Goal: Task Accomplishment & Management: Use online tool/utility

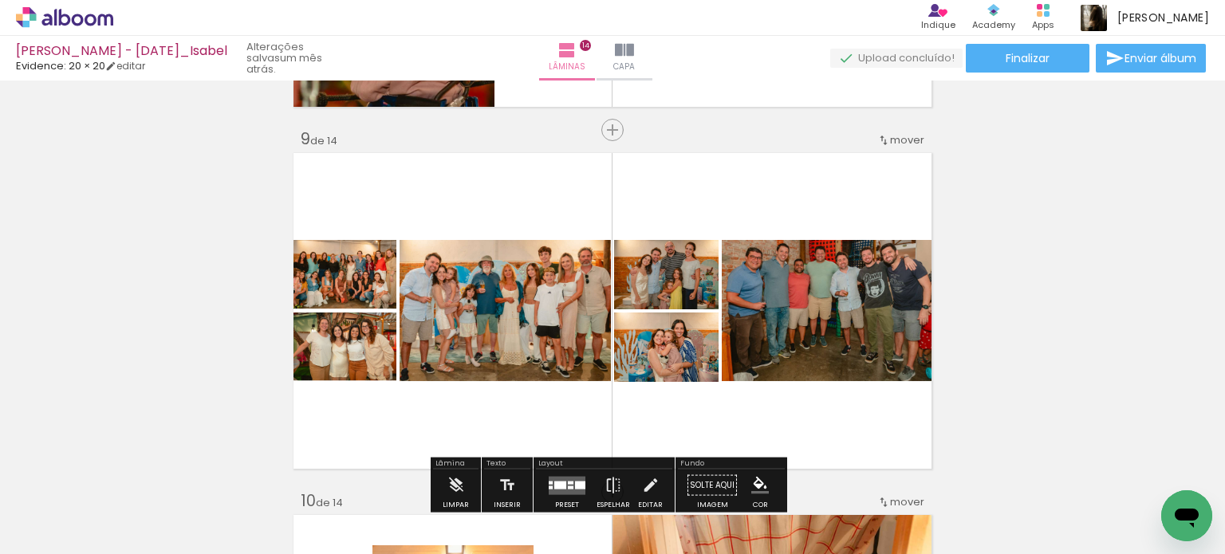
scroll to position [2870, 0]
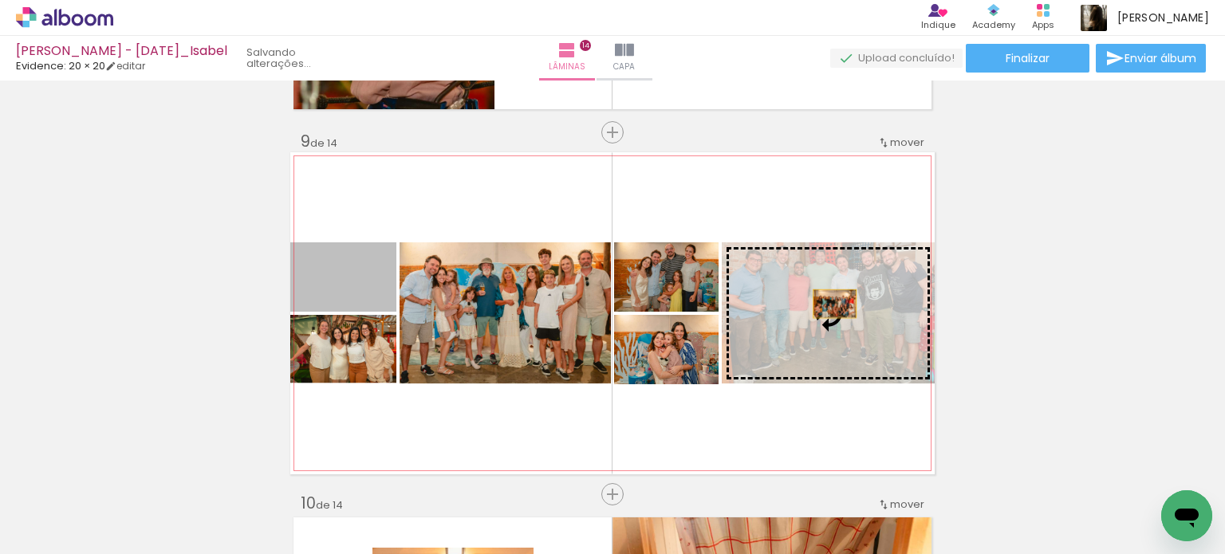
drag, startPoint x: 355, startPoint y: 293, endPoint x: 828, endPoint y: 304, distance: 473.7
click at [0, 0] on slot at bounding box center [0, 0] width 0 height 0
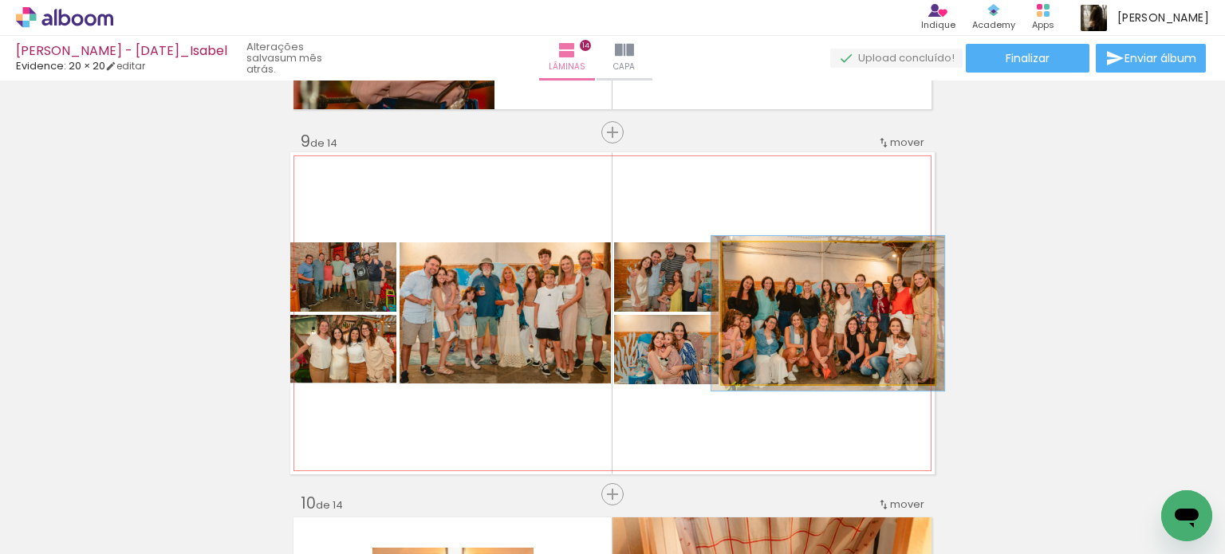
type paper-slider "110"
click at [757, 257] on div at bounding box center [764, 259] width 14 height 14
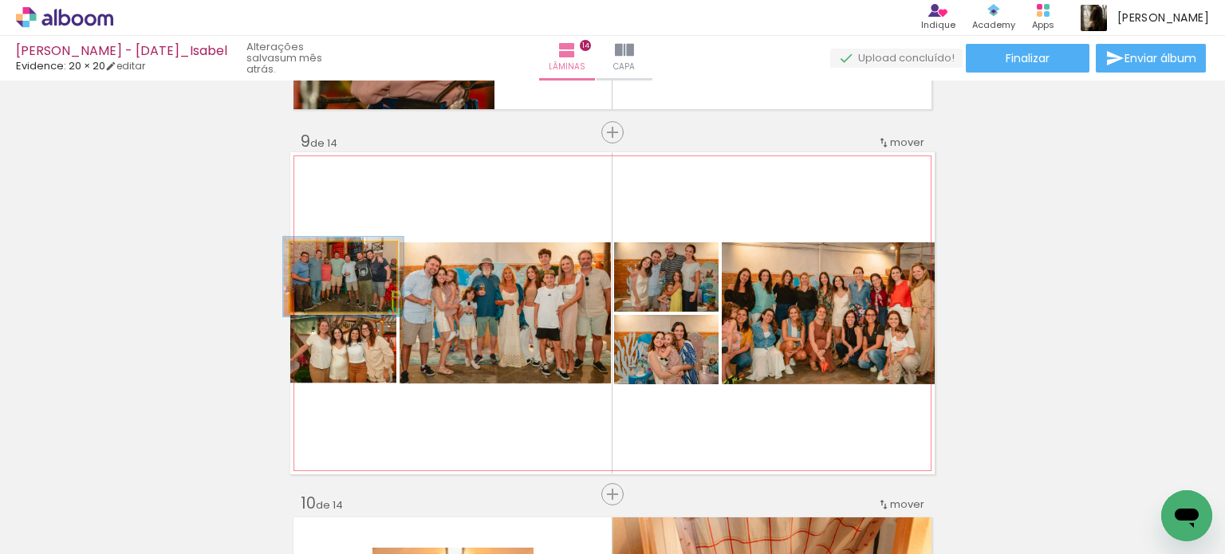
type paper-slider "114"
click at [325, 259] on div at bounding box center [332, 259] width 14 height 14
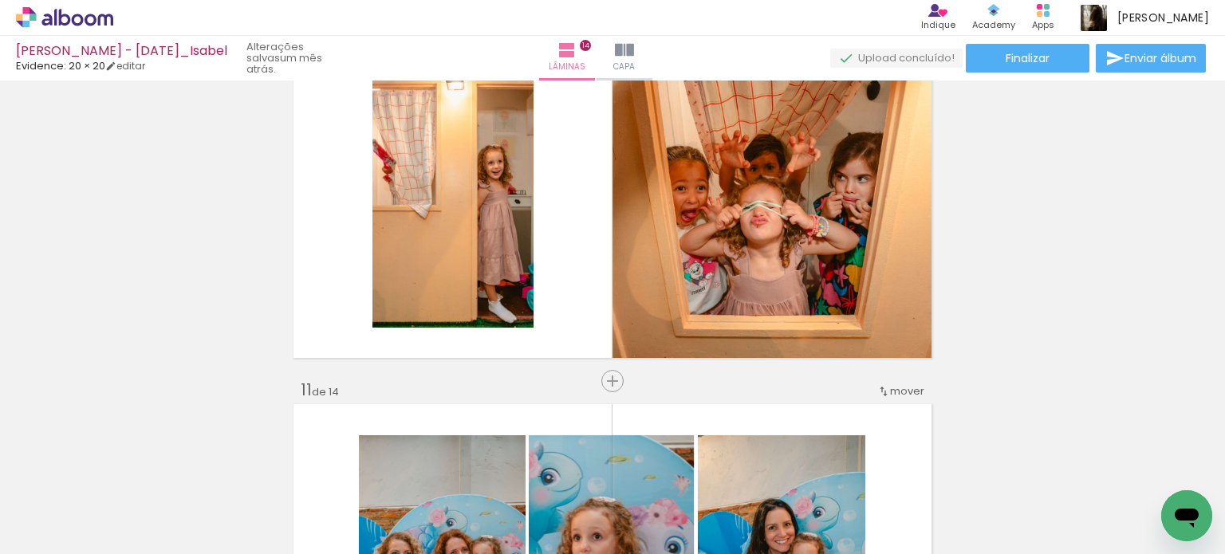
scroll to position [3349, 0]
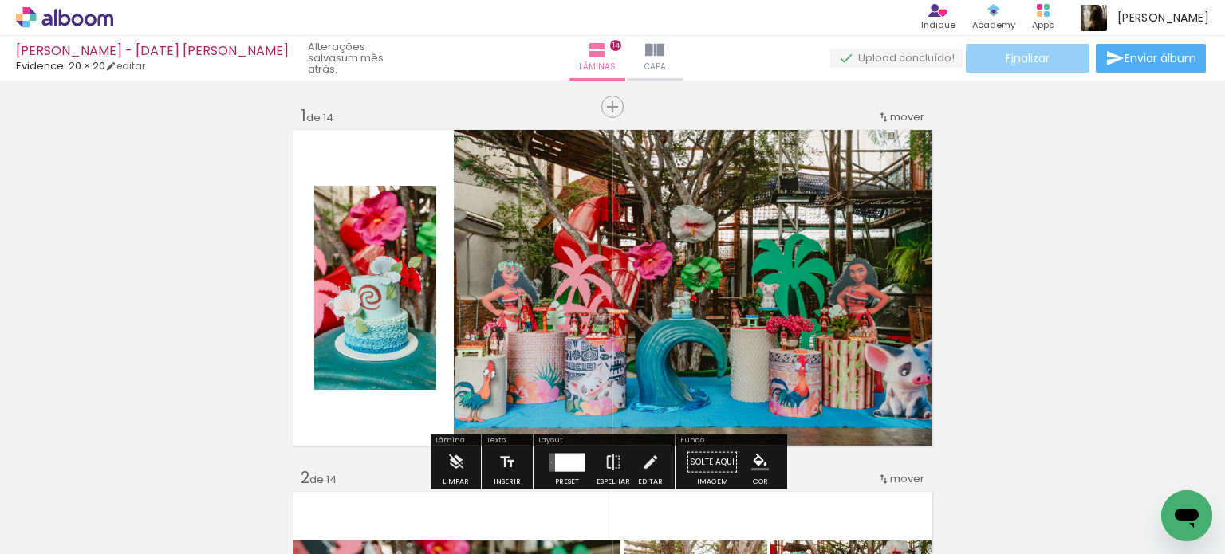
click at [1007, 63] on span "Finalizar" at bounding box center [1027, 58] width 44 height 11
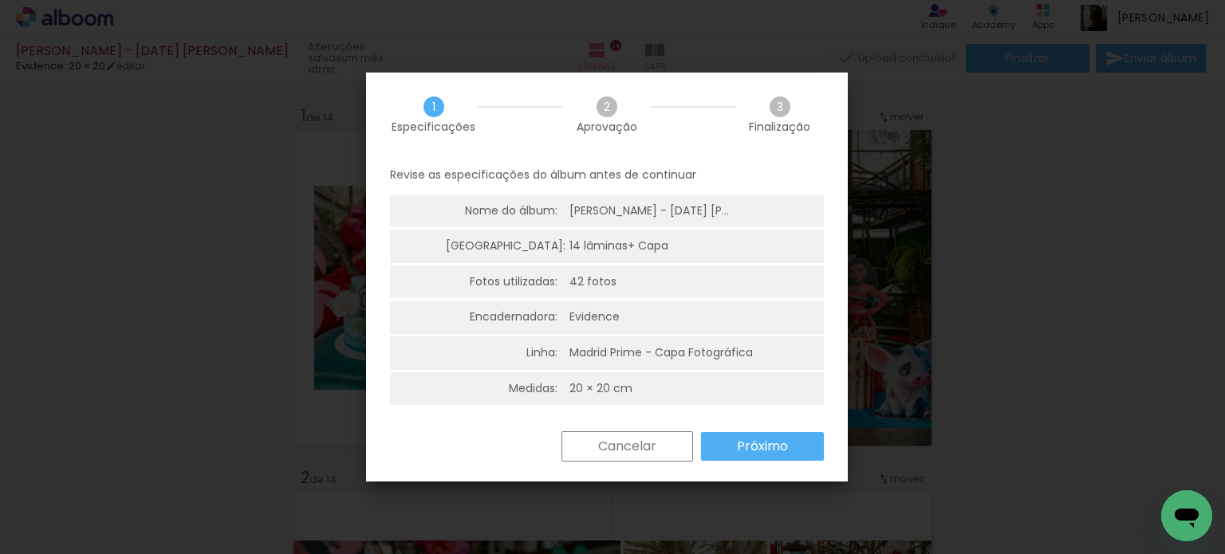
click at [0, 0] on slot "Próximo" at bounding box center [0, 0] width 0 height 0
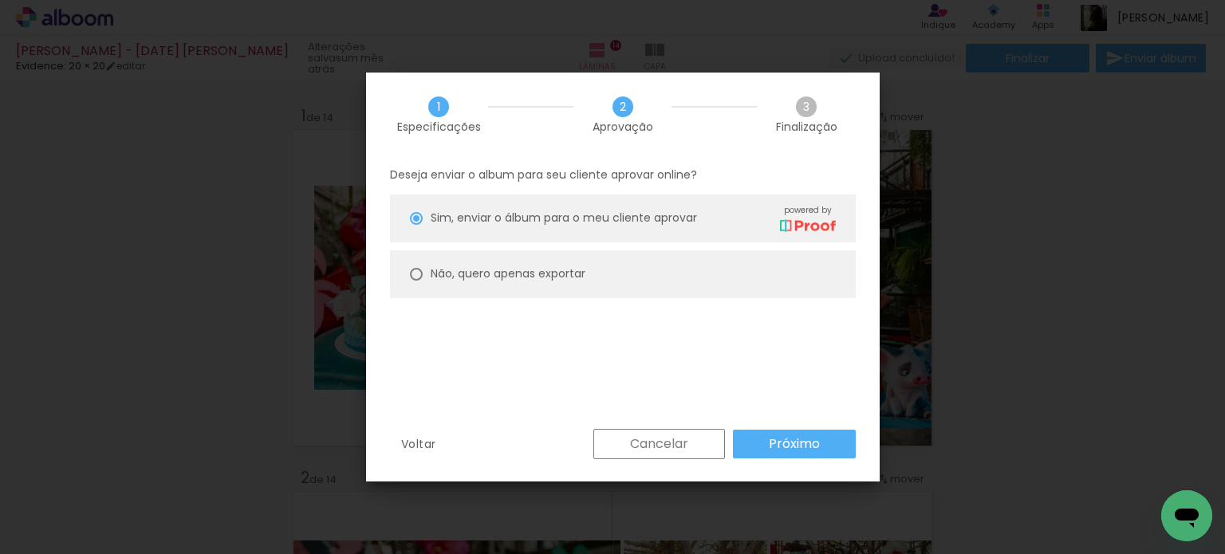
click at [625, 285] on paper-radio-button "Não, quero apenas exportar" at bounding box center [623, 274] width 466 height 48
type paper-radio-button "on"
click at [841, 439] on paper-button "Próximo" at bounding box center [794, 444] width 123 height 29
type input "Alta, 300 DPI"
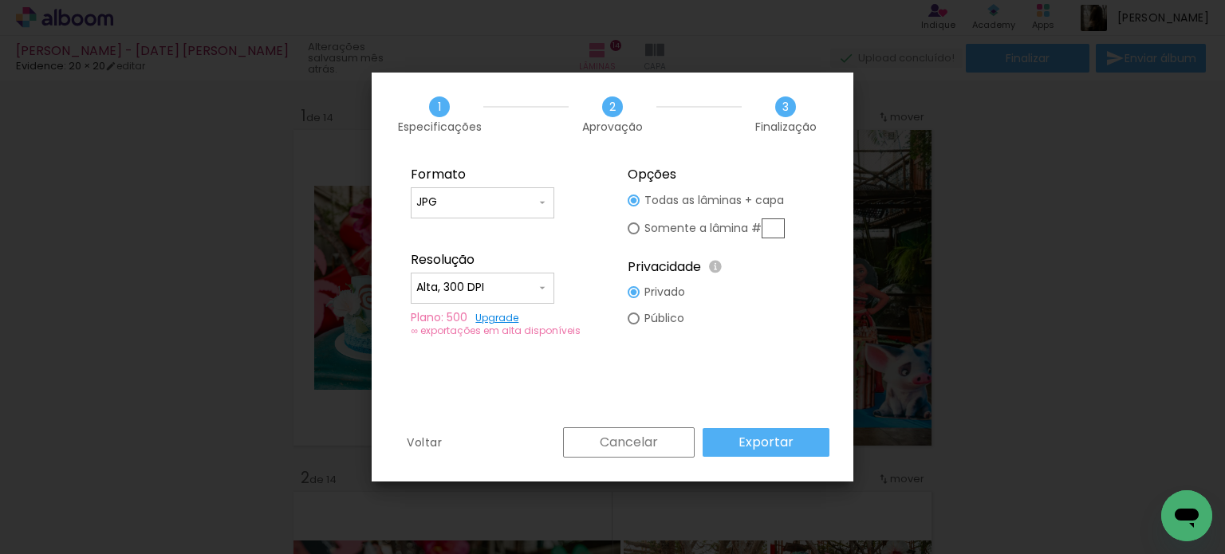
click at [0, 0] on slot "Exportar" at bounding box center [0, 0] width 0 height 0
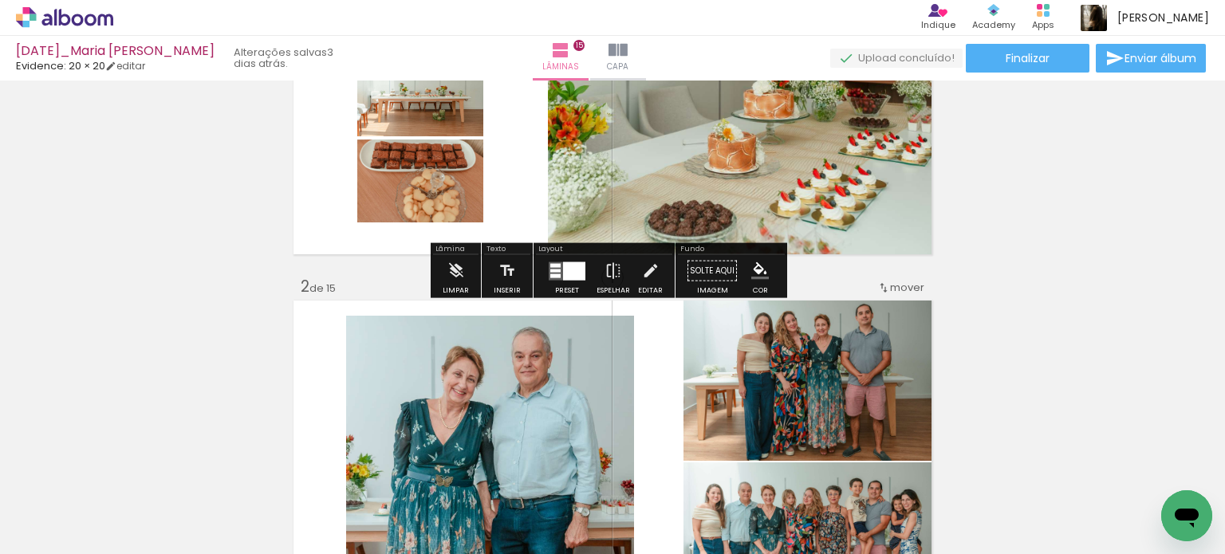
scroll to position [239, 0]
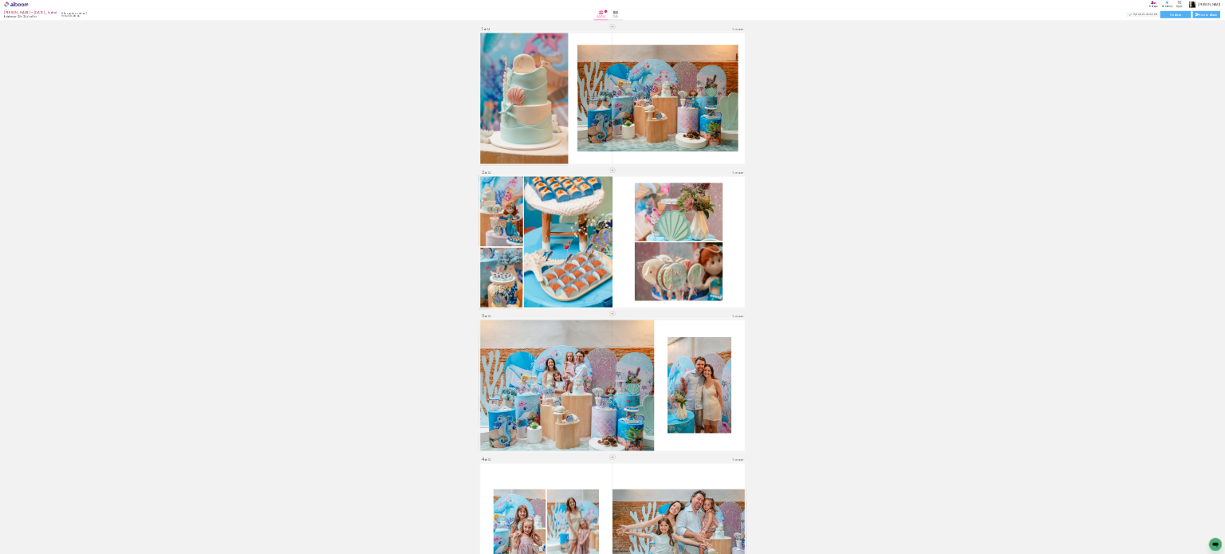
scroll to position [5259, 0]
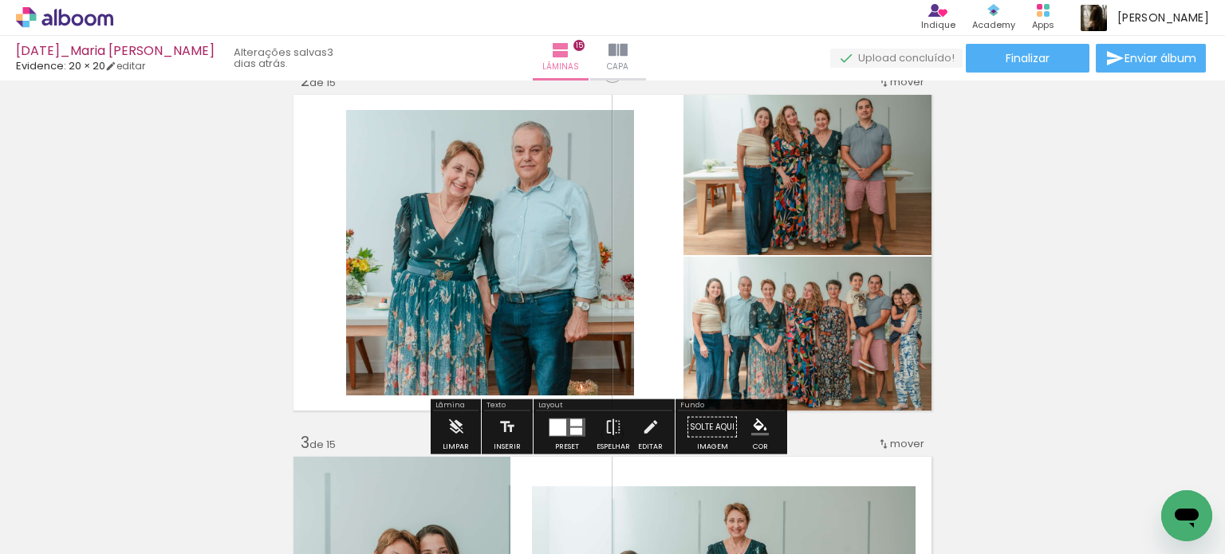
scroll to position [399, 0]
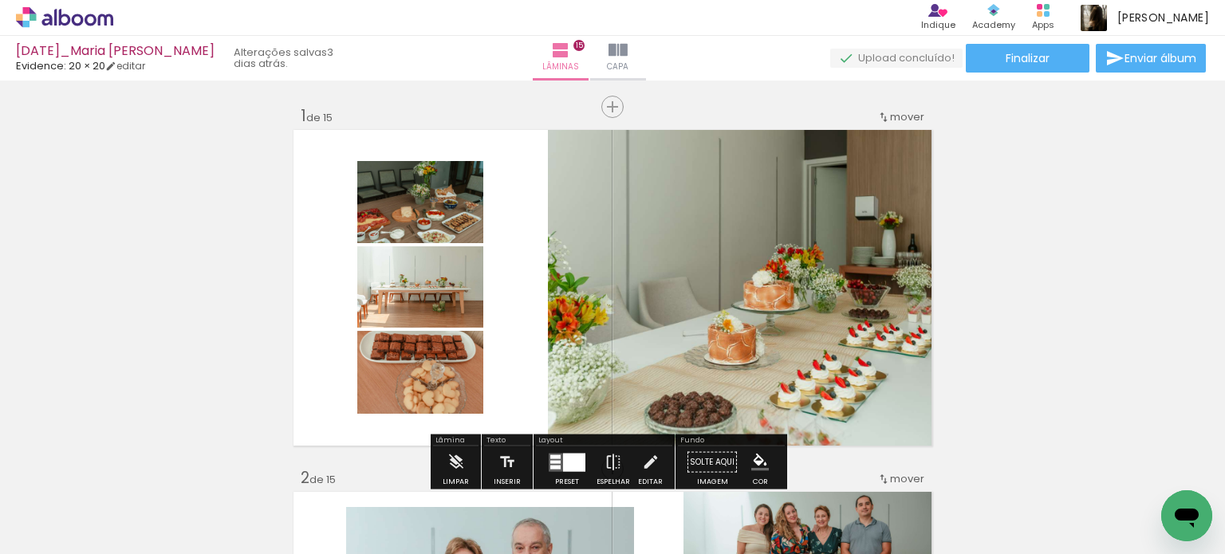
click at [896, 111] on span "mover" at bounding box center [907, 116] width 34 height 15
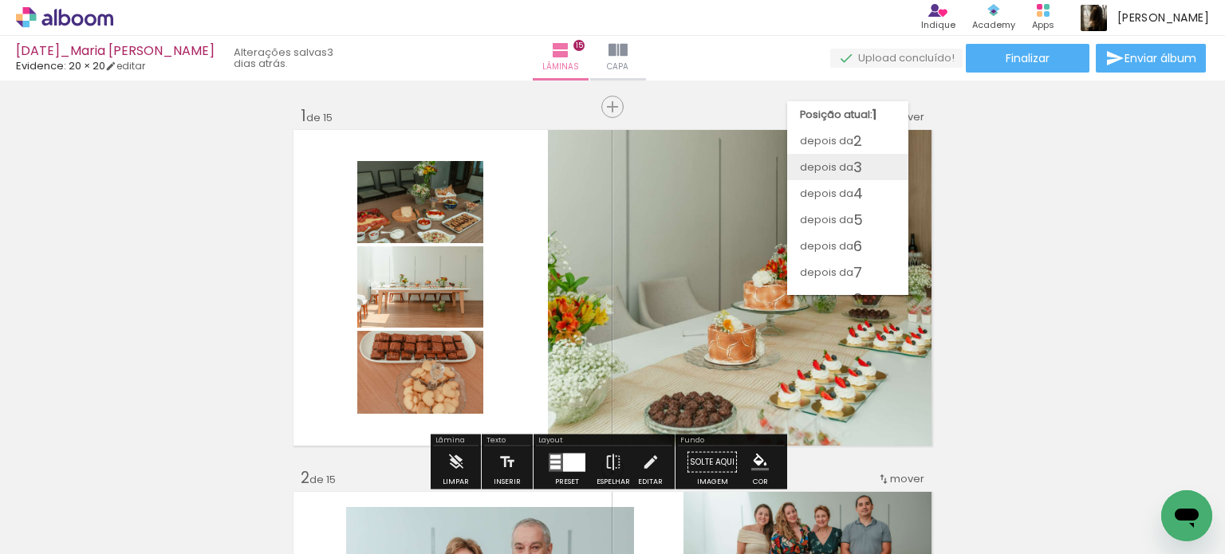
click at [875, 158] on paper-item "depois da 3" at bounding box center [847, 167] width 121 height 26
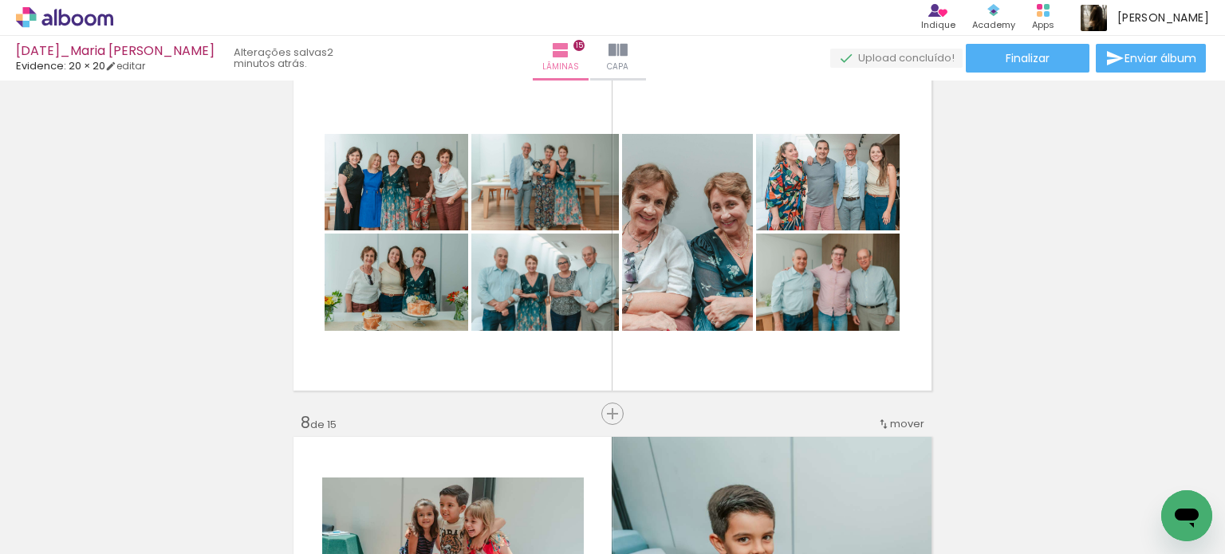
scroll to position [2226, 0]
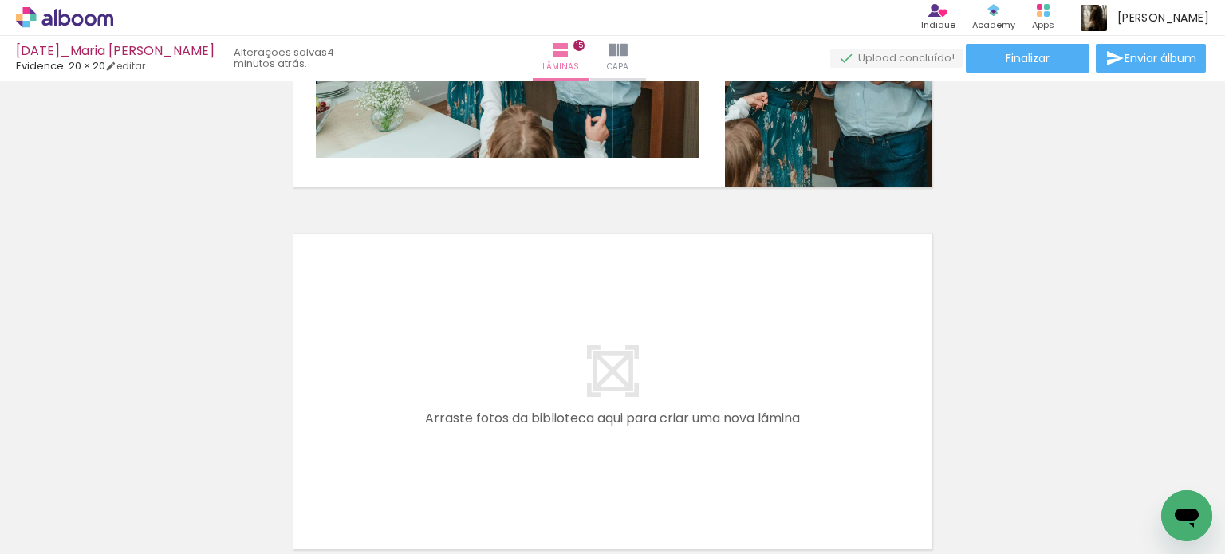
scroll to position [5320, 0]
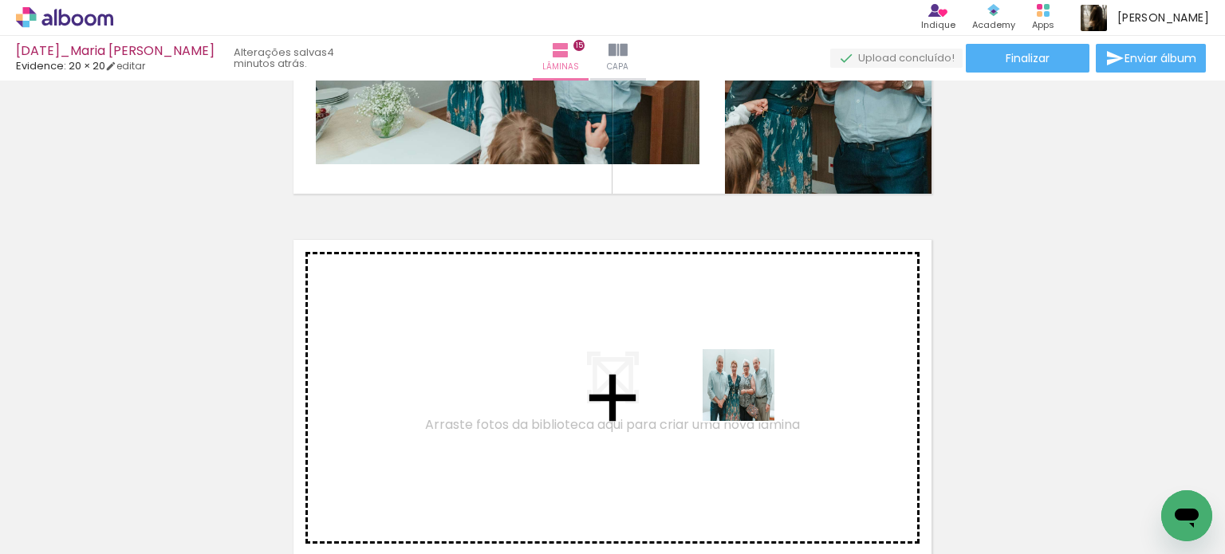
drag, startPoint x: 1090, startPoint y: 496, endPoint x: 699, endPoint y: 383, distance: 406.8
click at [699, 383] on quentale-workspace at bounding box center [612, 277] width 1225 height 554
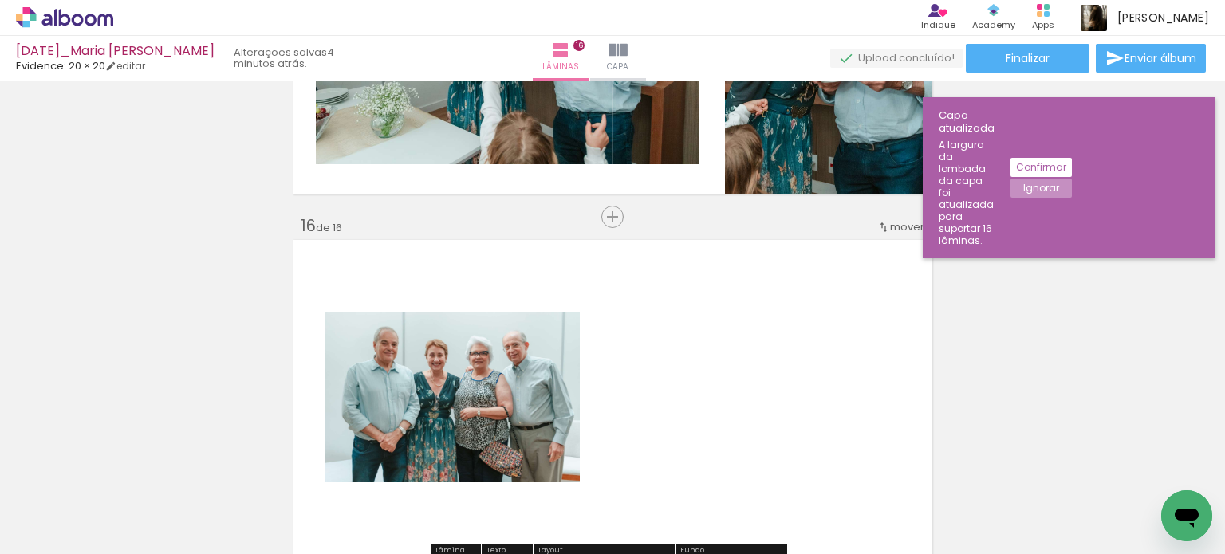
scroll to position [5450, 0]
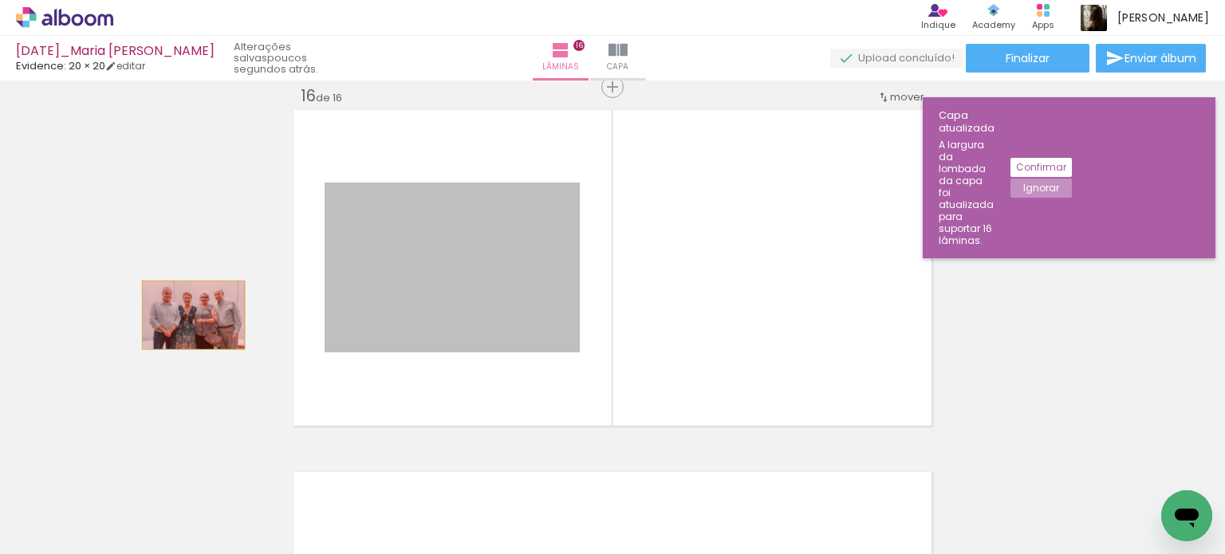
drag, startPoint x: 513, startPoint y: 284, endPoint x: 187, endPoint y: 315, distance: 326.8
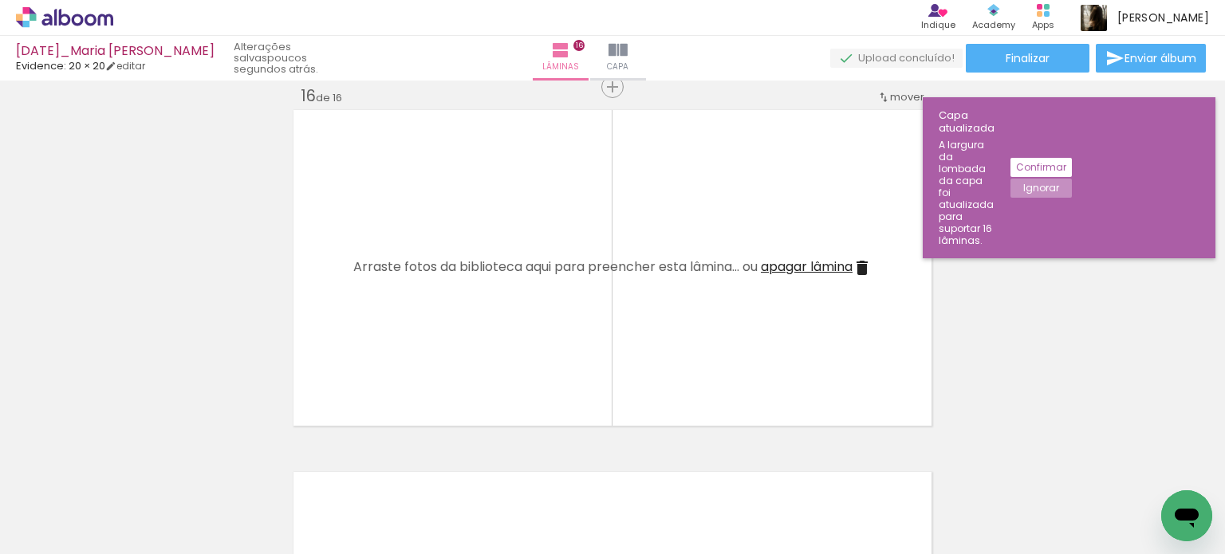
click at [849, 266] on span "apagar lâmina" at bounding box center [807, 267] width 92 height 18
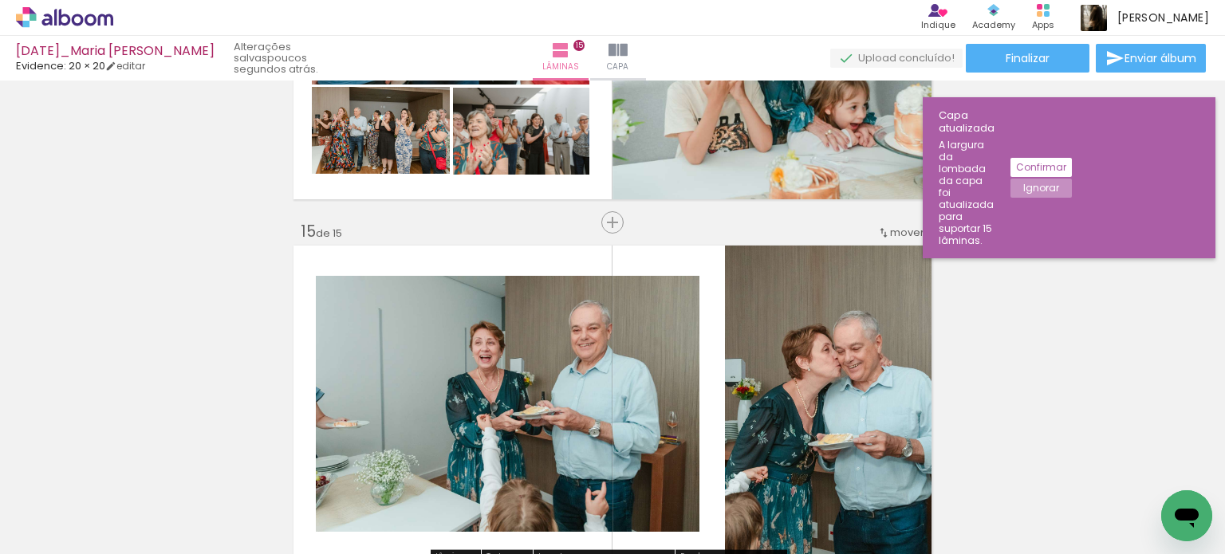
scroll to position [4928, 0]
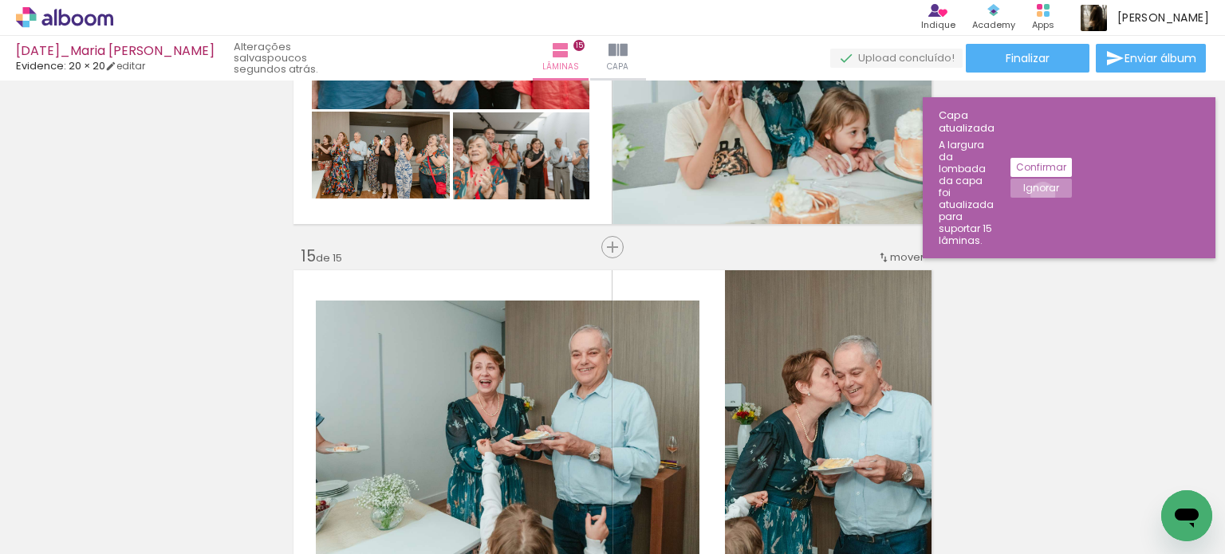
click at [1072, 179] on paper-button "Ignorar" at bounding box center [1040, 188] width 61 height 19
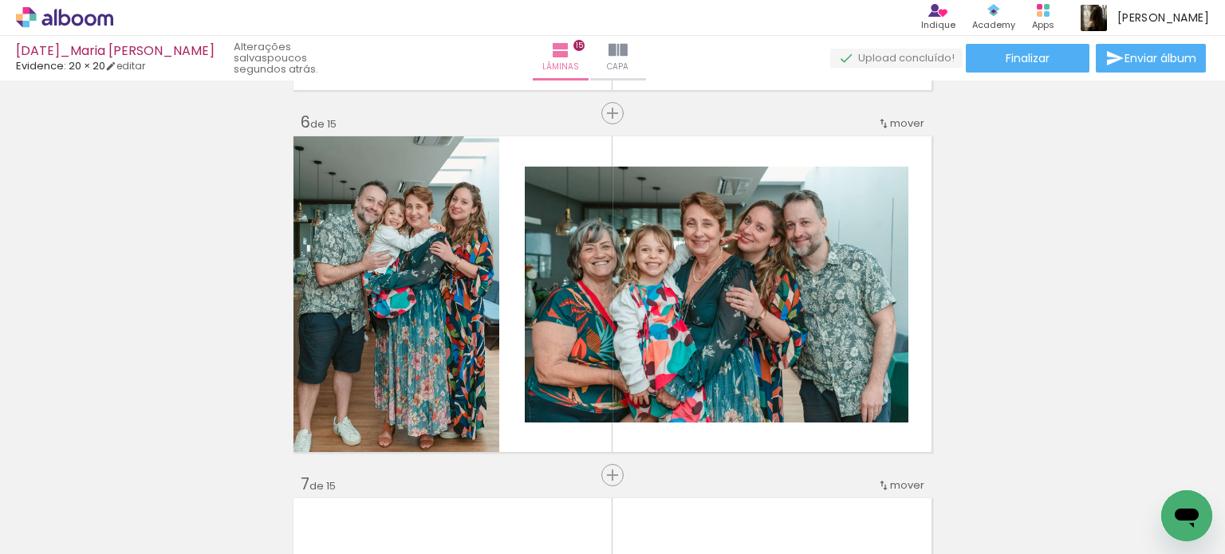
scroll to position [1818, 0]
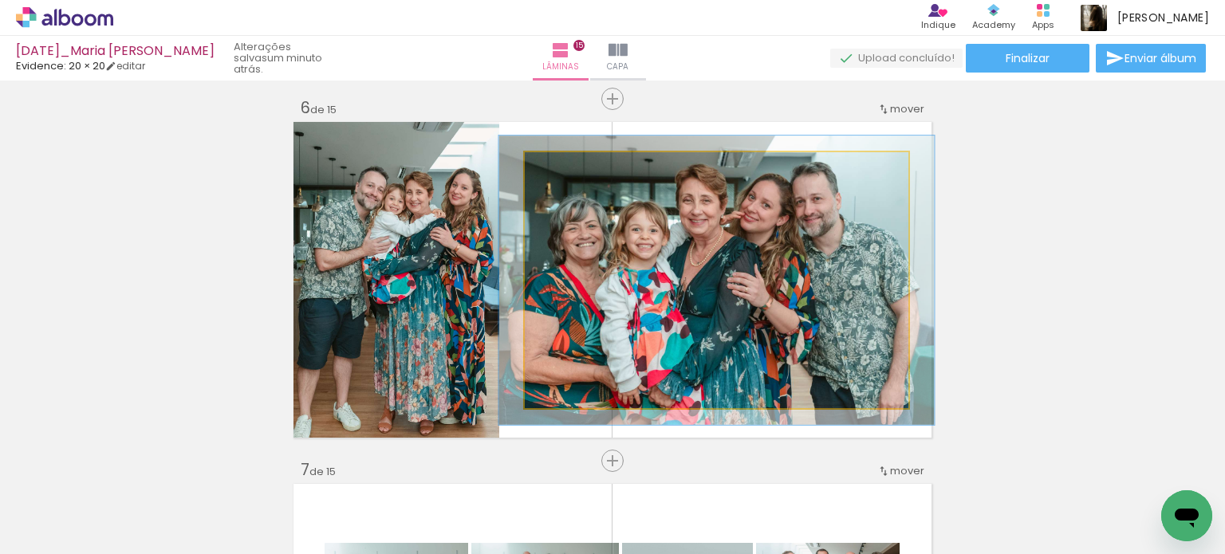
type paper-slider "113"
click at [568, 168] on div at bounding box center [569, 169] width 14 height 14
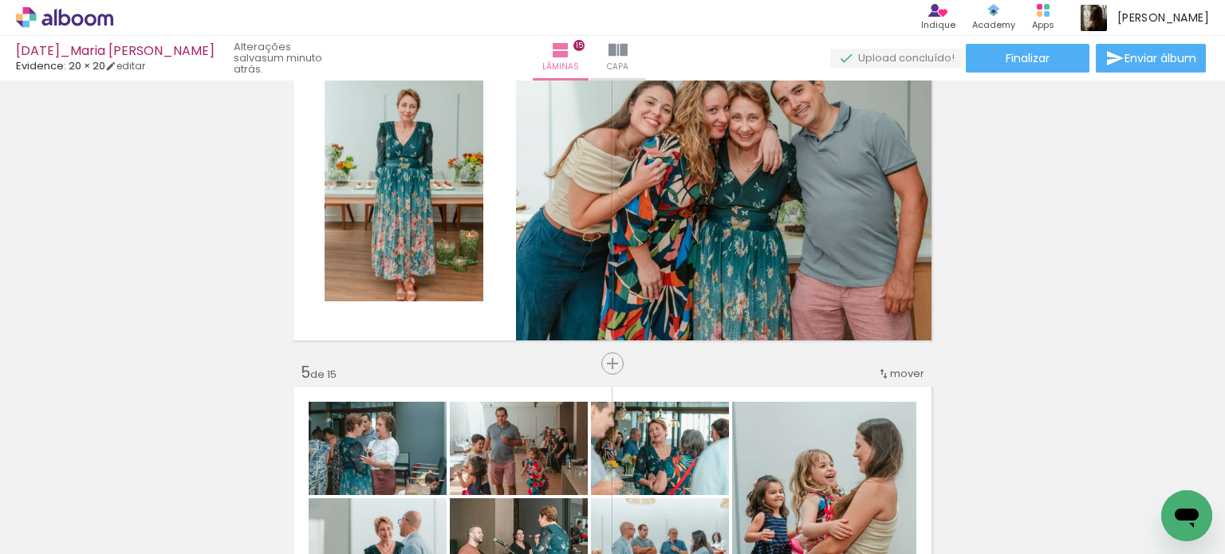
scroll to position [1100, 0]
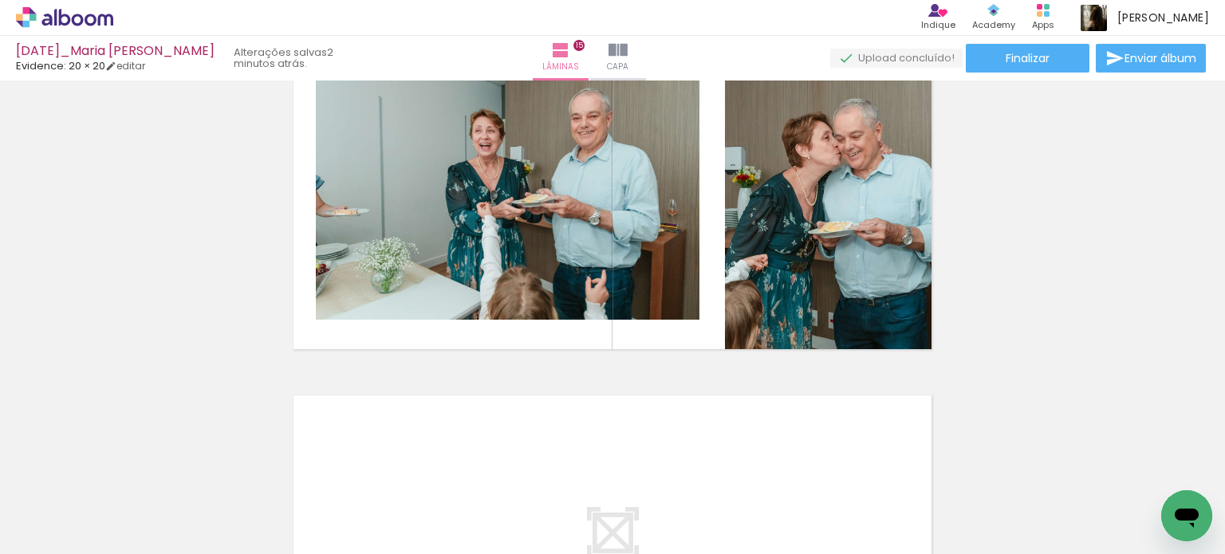
scroll to position [5167, 0]
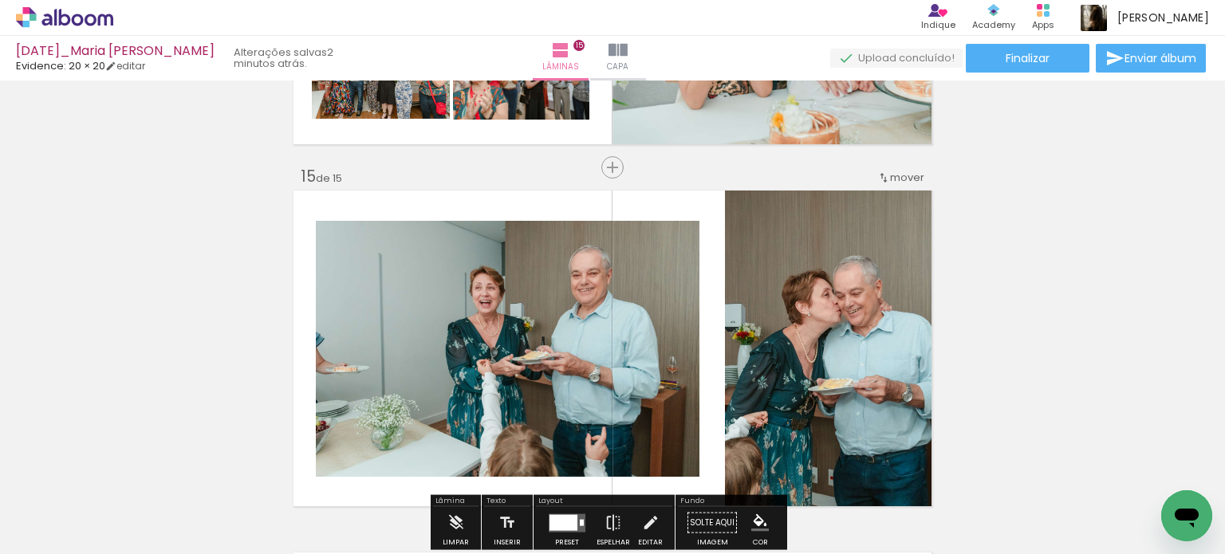
click at [583, 277] on quentale-photo at bounding box center [508, 349] width 384 height 256
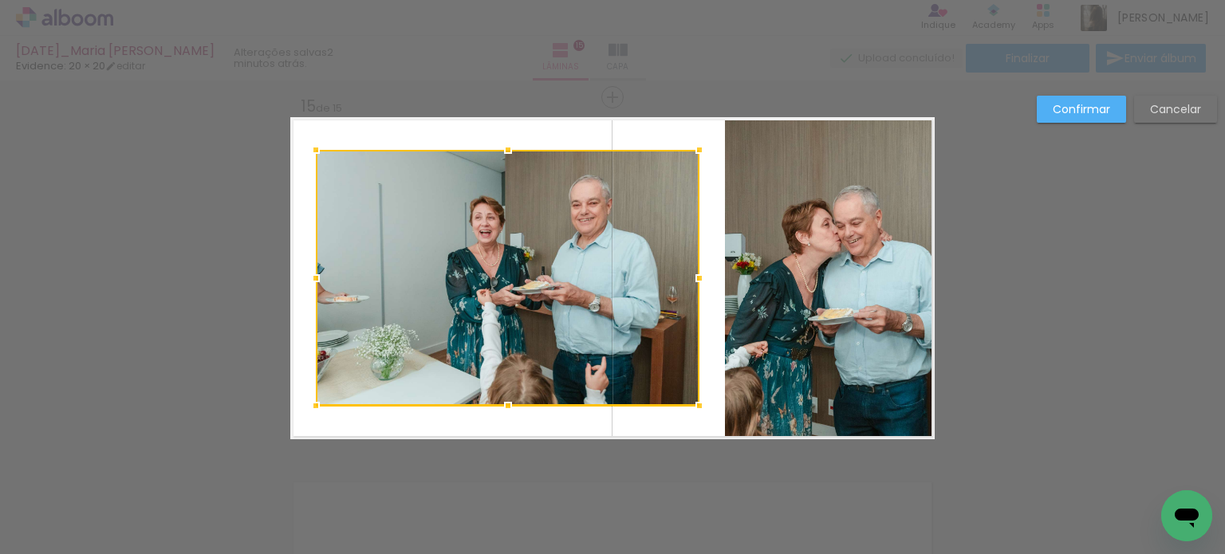
scroll to position [5088, 0]
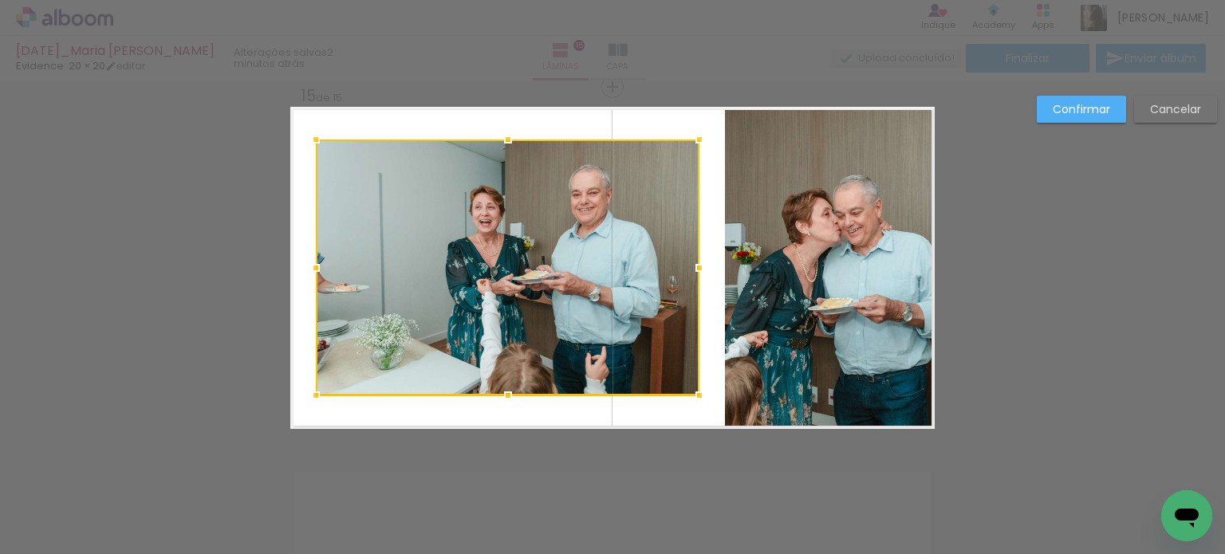
click at [435, 198] on div at bounding box center [508, 268] width 384 height 256
click at [0, 0] on slot "Confirmar" at bounding box center [0, 0] width 0 height 0
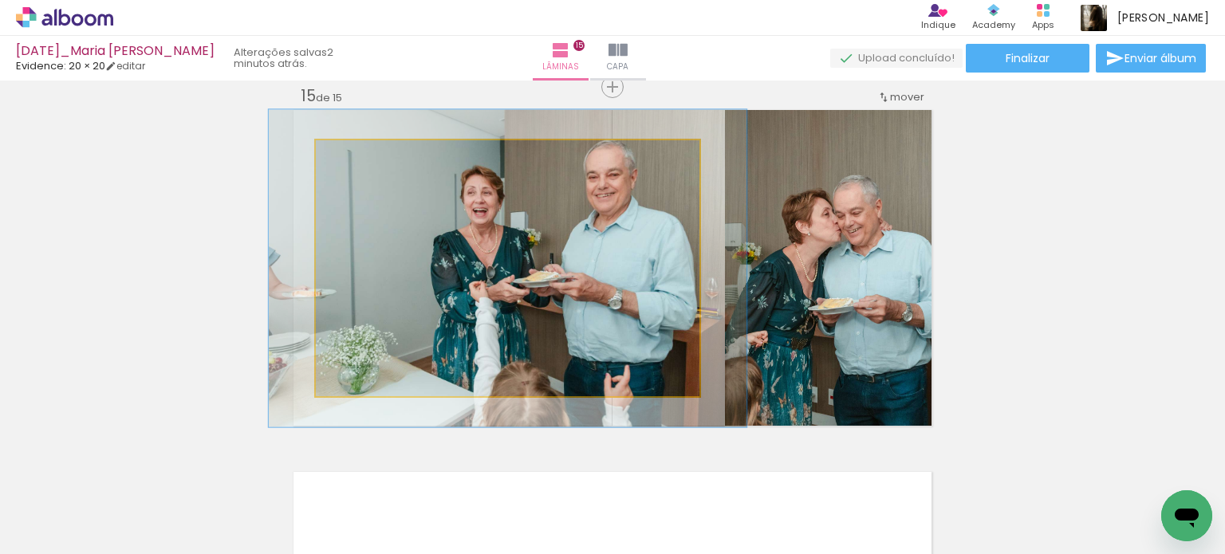
drag, startPoint x: 351, startPoint y: 157, endPoint x: 366, endPoint y: 161, distance: 15.7
type paper-slider "127"
click at [366, 161] on div at bounding box center [367, 157] width 14 height 14
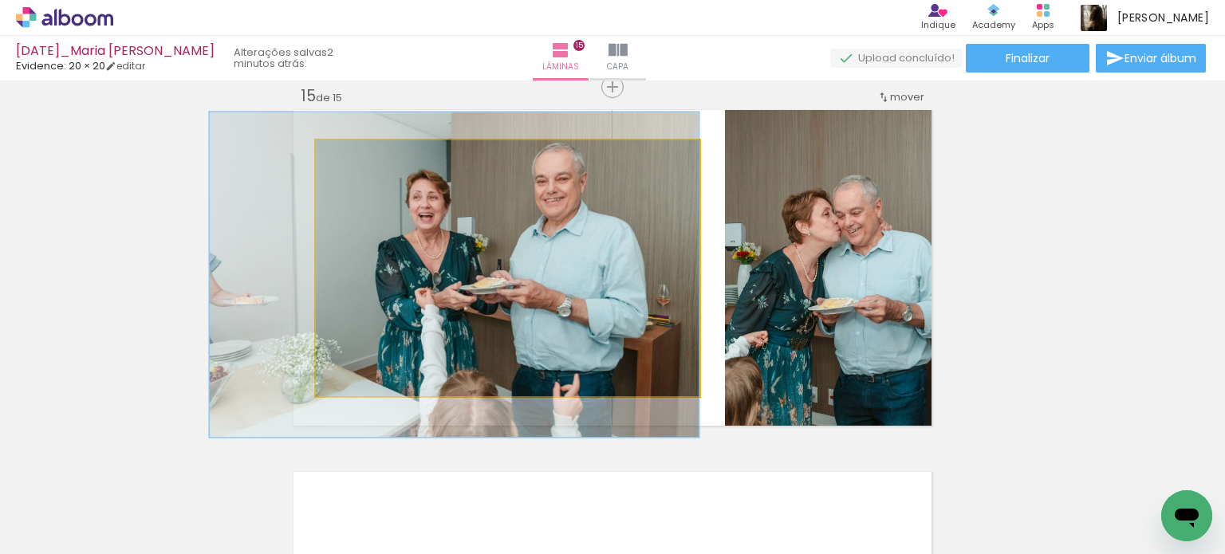
drag, startPoint x: 625, startPoint y: 286, endPoint x: 559, endPoint y: 293, distance: 66.5
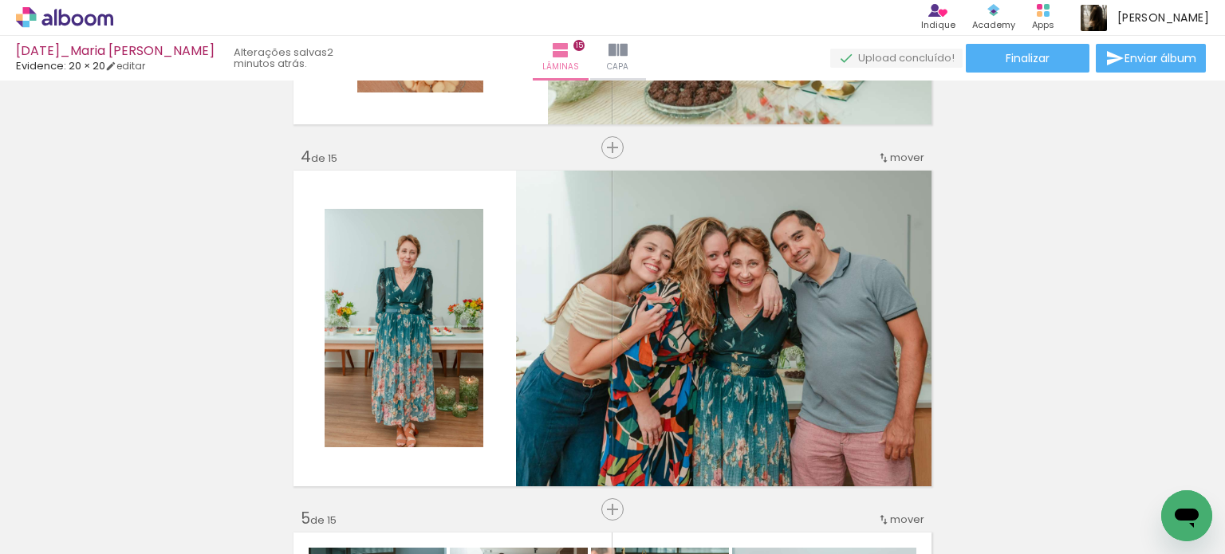
scroll to position [1014, 0]
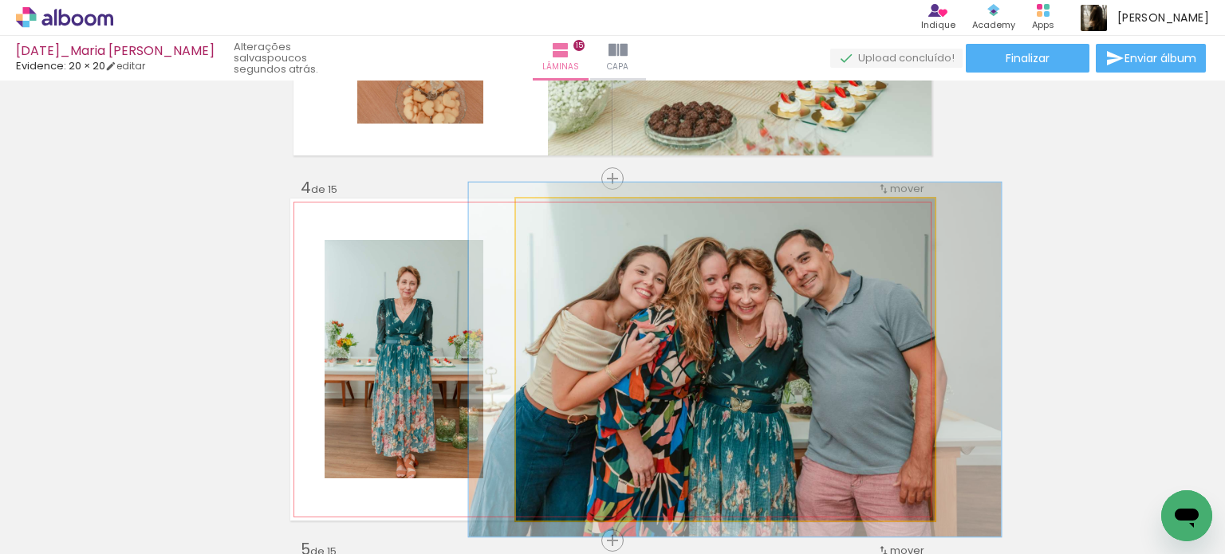
type paper-slider "110"
click at [564, 217] on div at bounding box center [559, 216] width 26 height 26
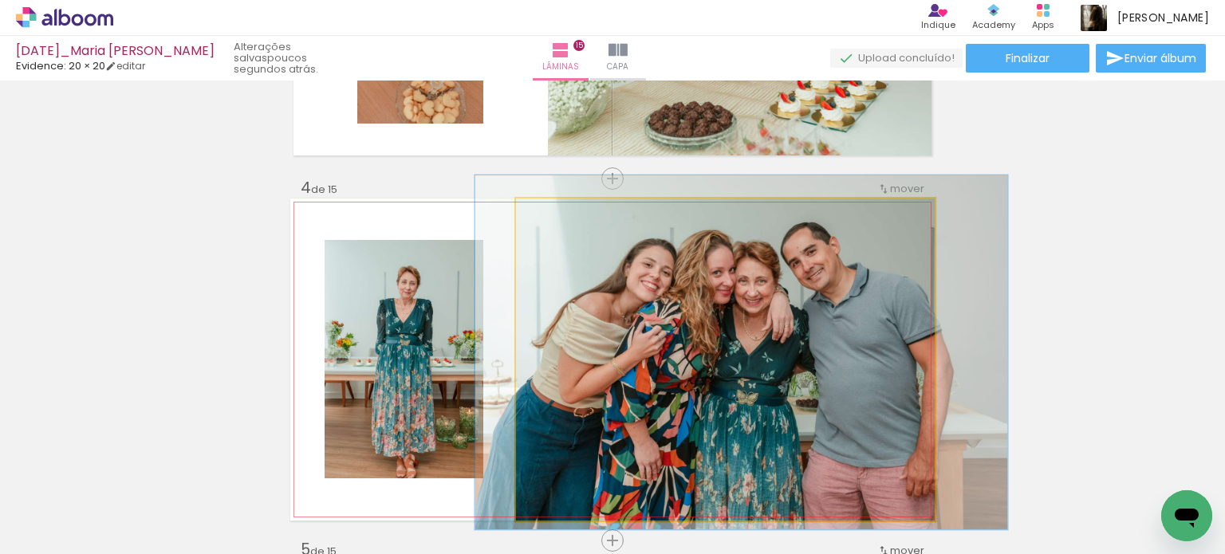
drag, startPoint x: 757, startPoint y: 304, endPoint x: 764, endPoint y: 297, distance: 9.6
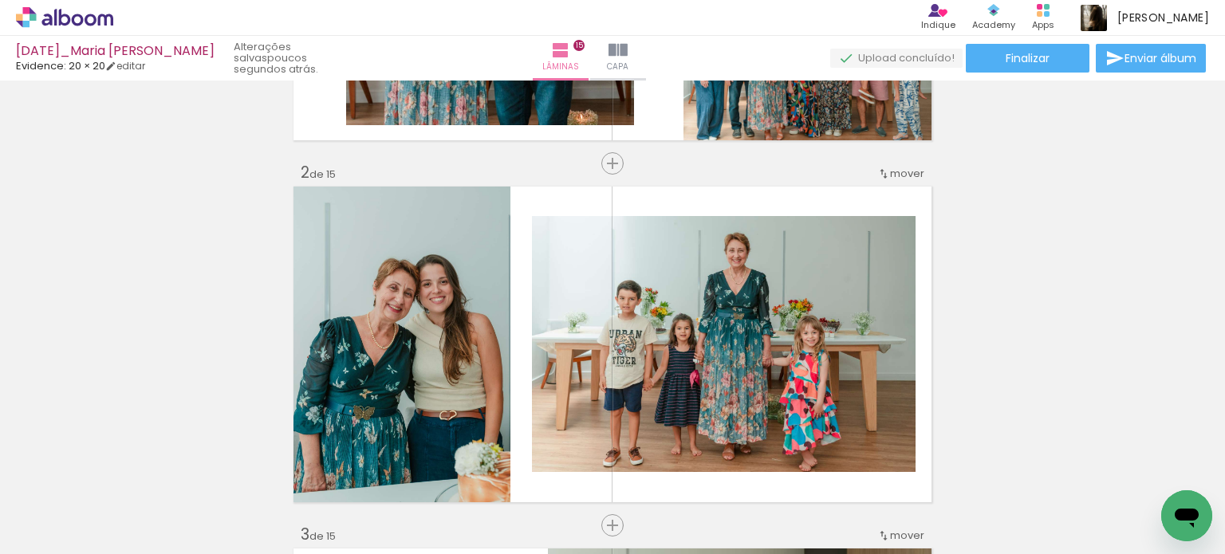
scroll to position [297, 0]
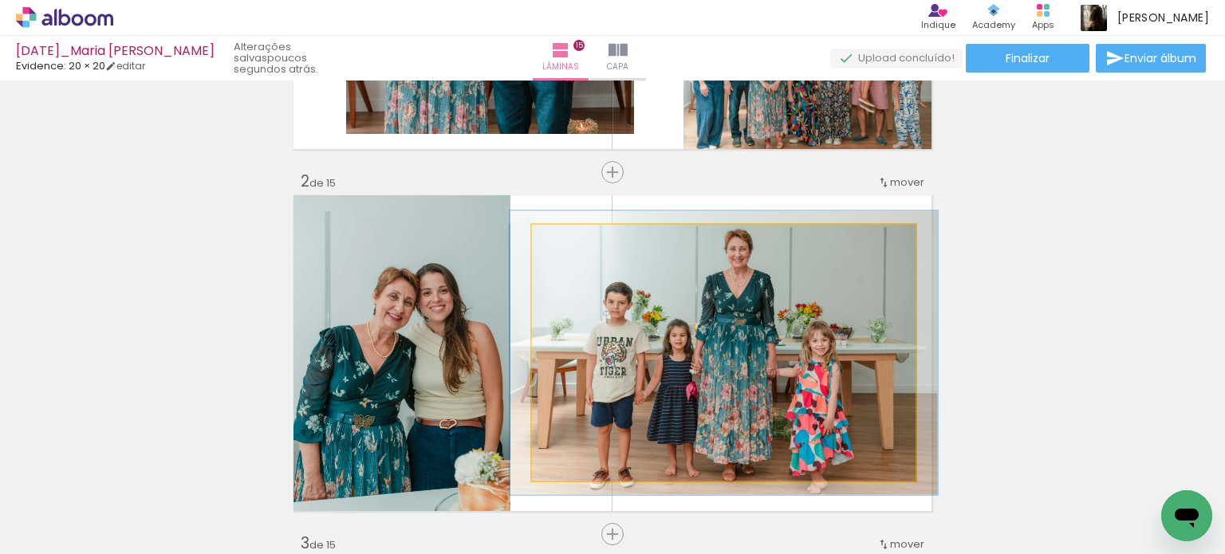
click at [580, 243] on div at bounding box center [576, 242] width 26 height 26
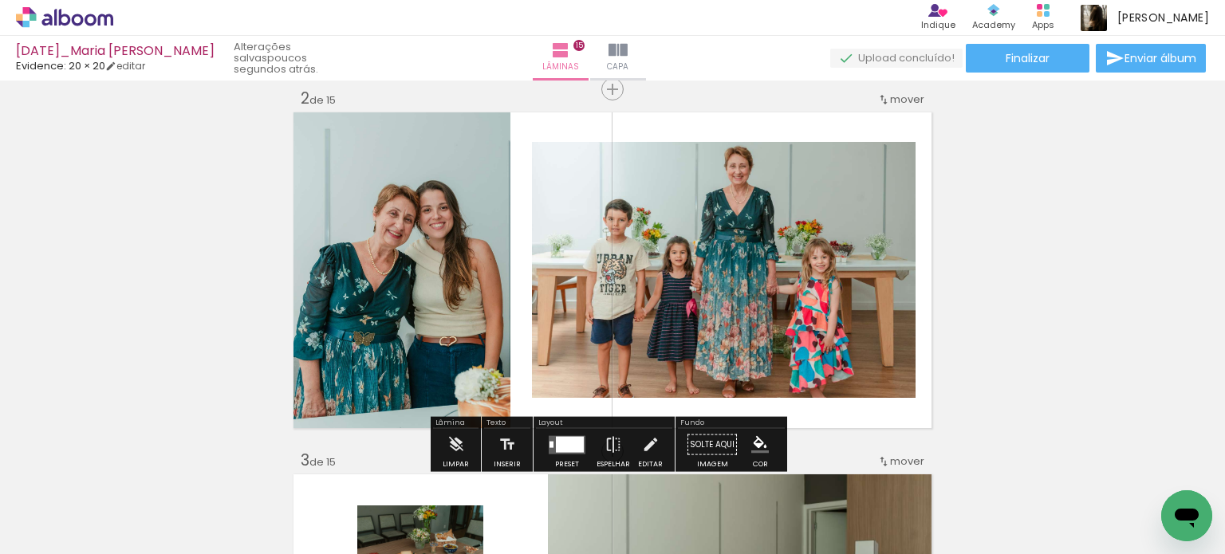
scroll to position [376, 0]
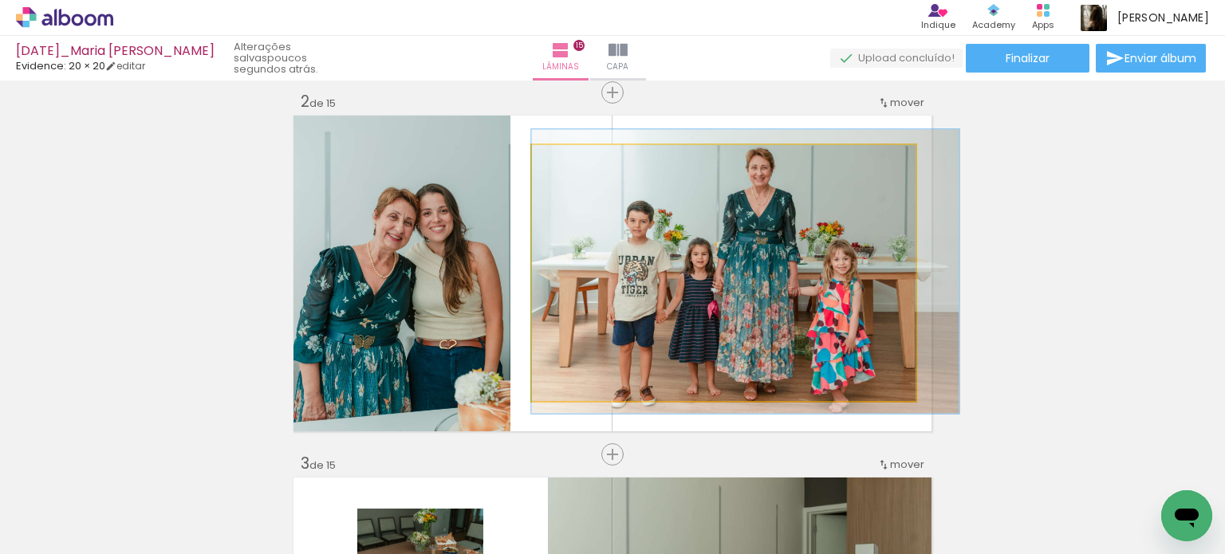
drag, startPoint x: 768, startPoint y: 294, endPoint x: 805, endPoint y: 293, distance: 37.5
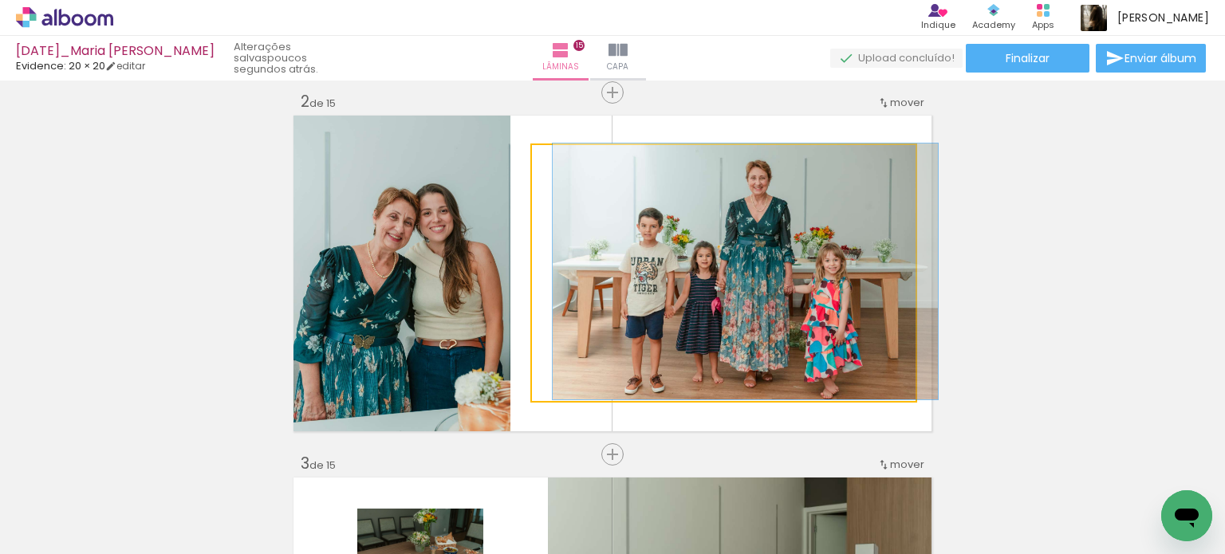
drag, startPoint x: 568, startPoint y: 163, endPoint x: 560, endPoint y: 163, distance: 8.0
type paper-slider "100"
click at [562, 163] on div at bounding box center [569, 162] width 14 height 14
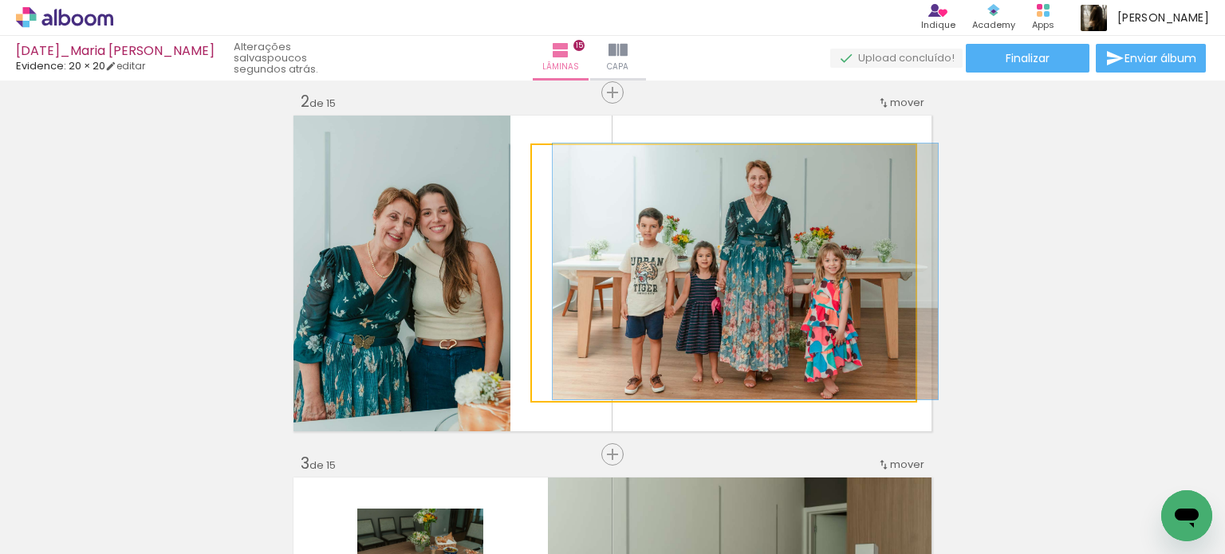
click at [866, 297] on quentale-photo at bounding box center [724, 273] width 384 height 256
click at [868, 295] on quentale-photo at bounding box center [724, 273] width 384 height 256
click at [0, 0] on div at bounding box center [0, 0] width 0 height 0
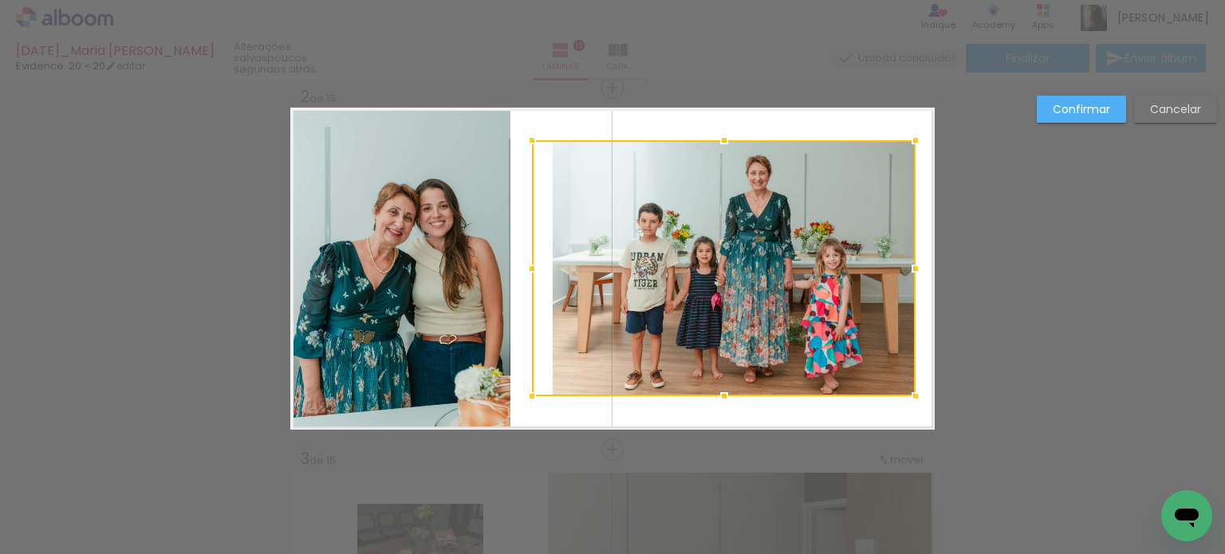
scroll to position [382, 0]
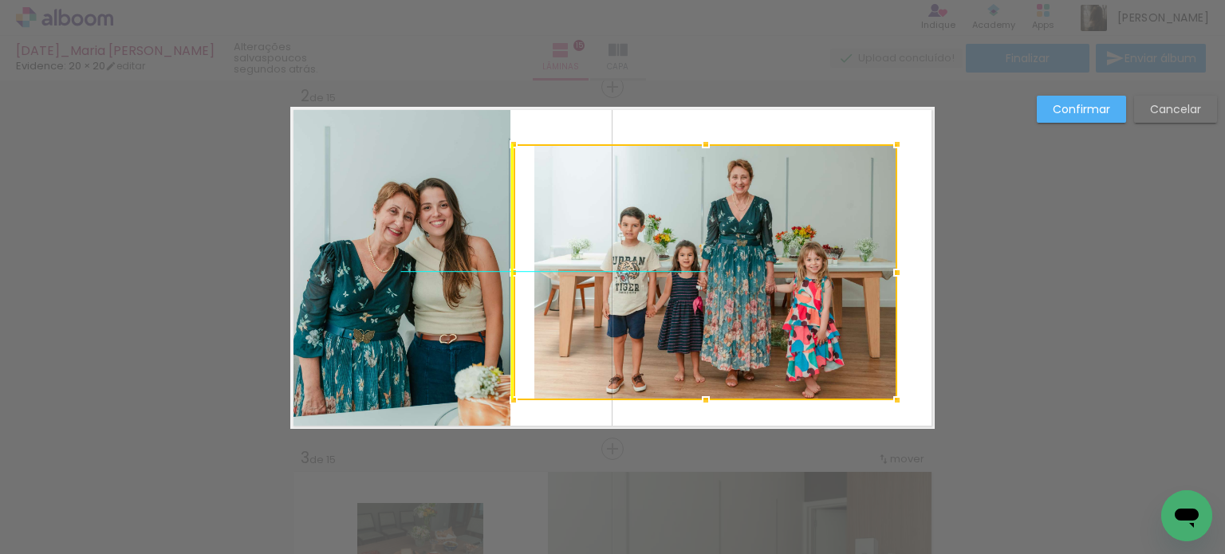
click at [869, 305] on div at bounding box center [705, 272] width 384 height 256
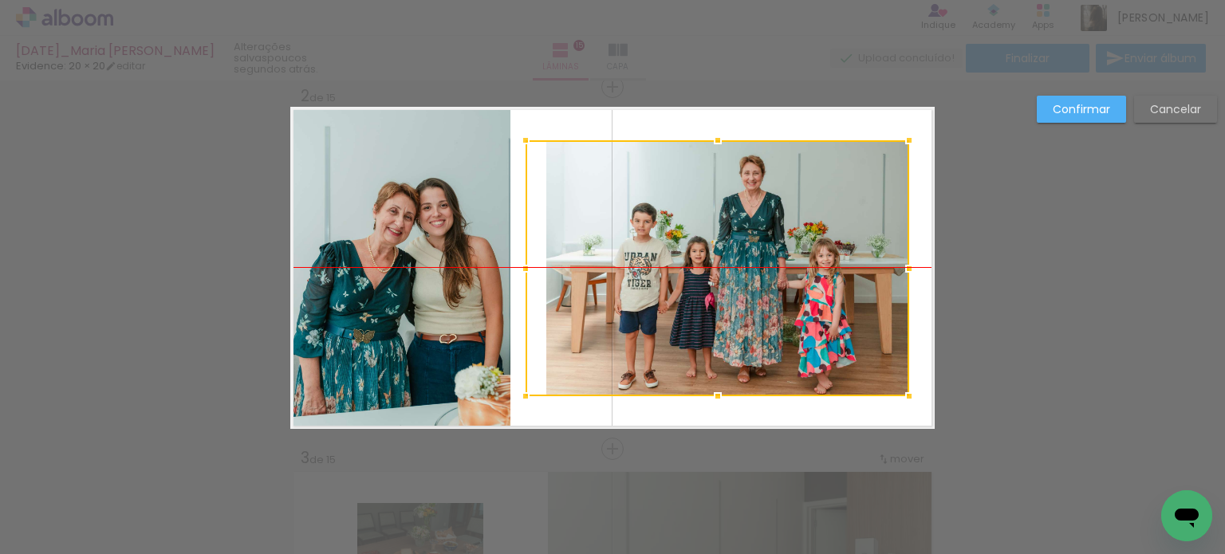
drag, startPoint x: 848, startPoint y: 312, endPoint x: 859, endPoint y: 311, distance: 11.2
click at [859, 311] on div at bounding box center [717, 268] width 384 height 256
click at [0, 0] on slot "Confirmar" at bounding box center [0, 0] width 0 height 0
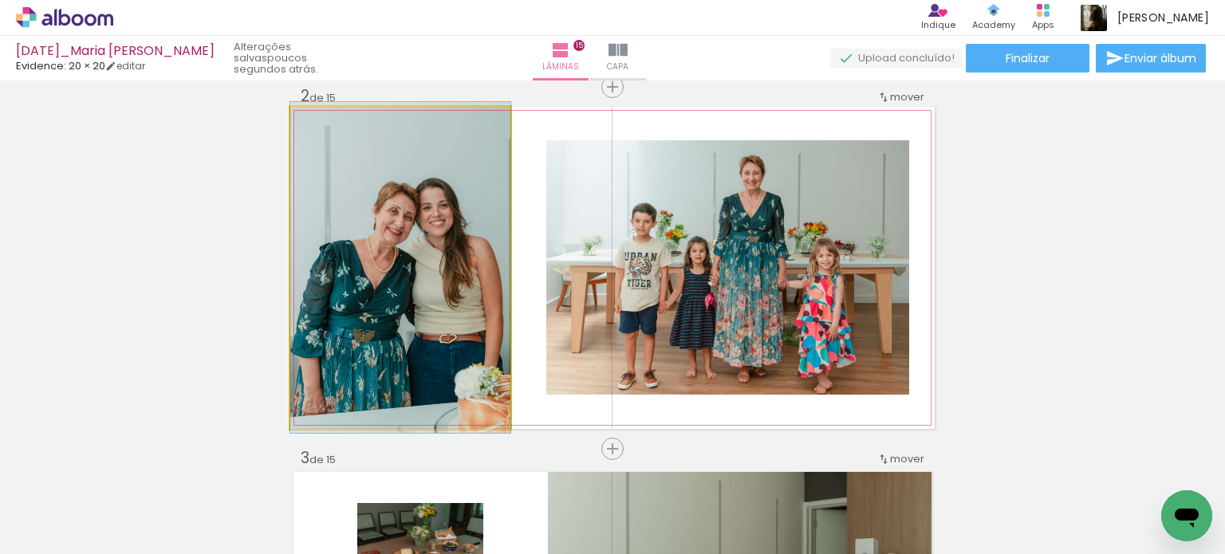
click at [470, 309] on quentale-photo at bounding box center [400, 268] width 220 height 322
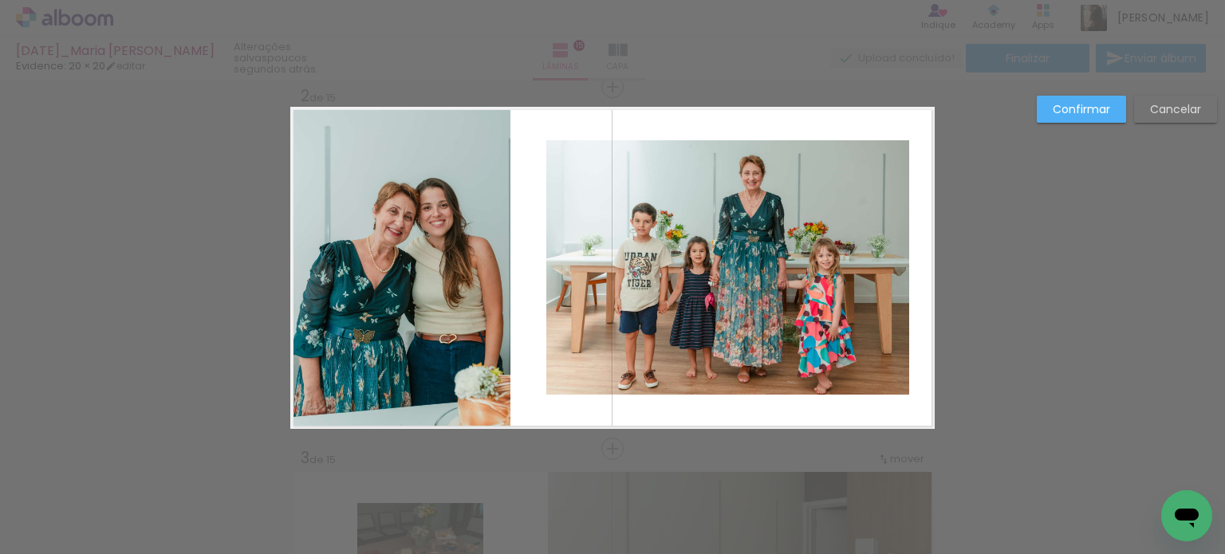
click at [500, 281] on quentale-photo at bounding box center [400, 268] width 220 height 322
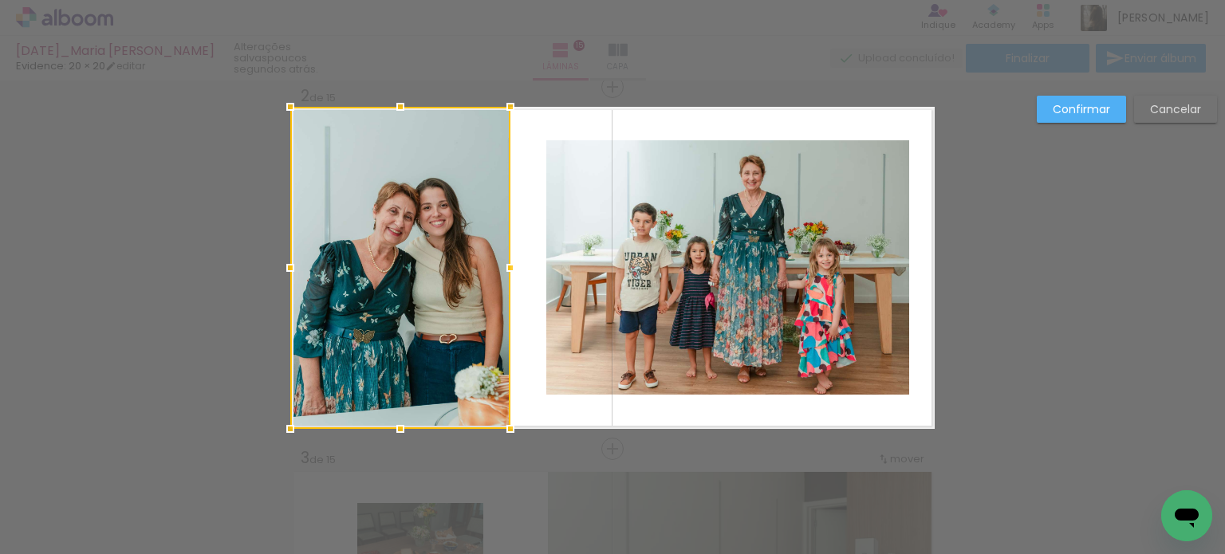
click at [500, 280] on div at bounding box center [510, 268] width 32 height 32
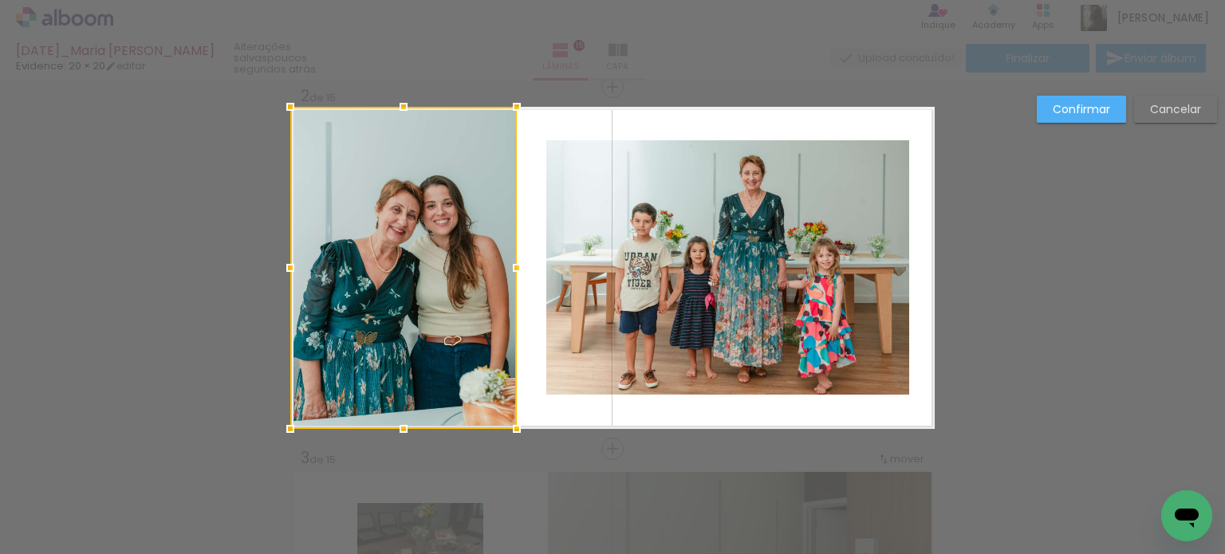
click at [507, 268] on div at bounding box center [517, 268] width 32 height 32
click at [1047, 117] on paper-button "Confirmar" at bounding box center [1081, 109] width 89 height 27
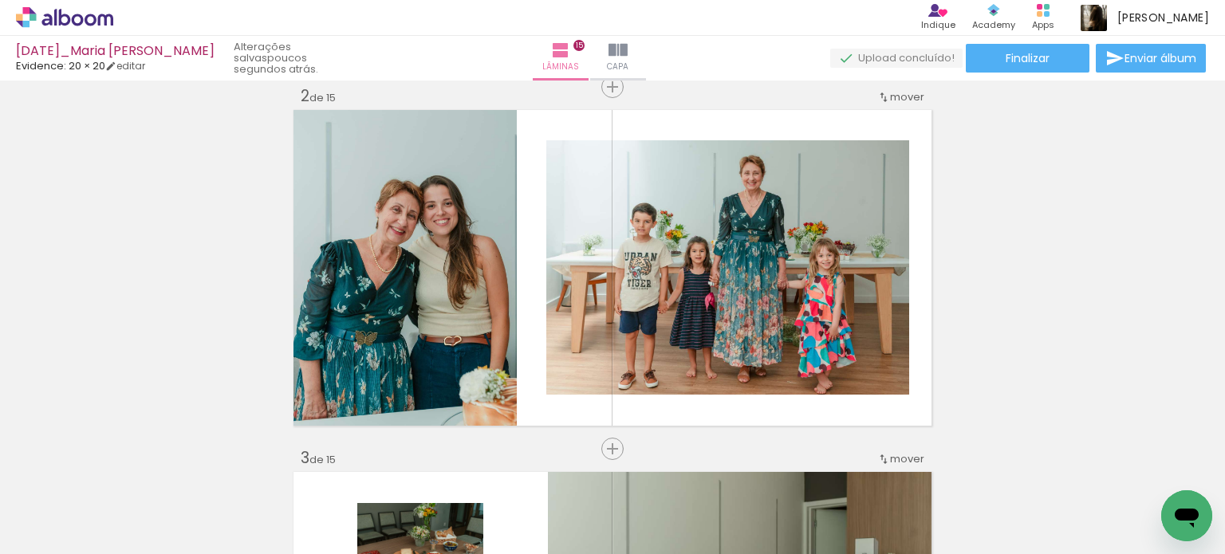
scroll to position [0, 4625]
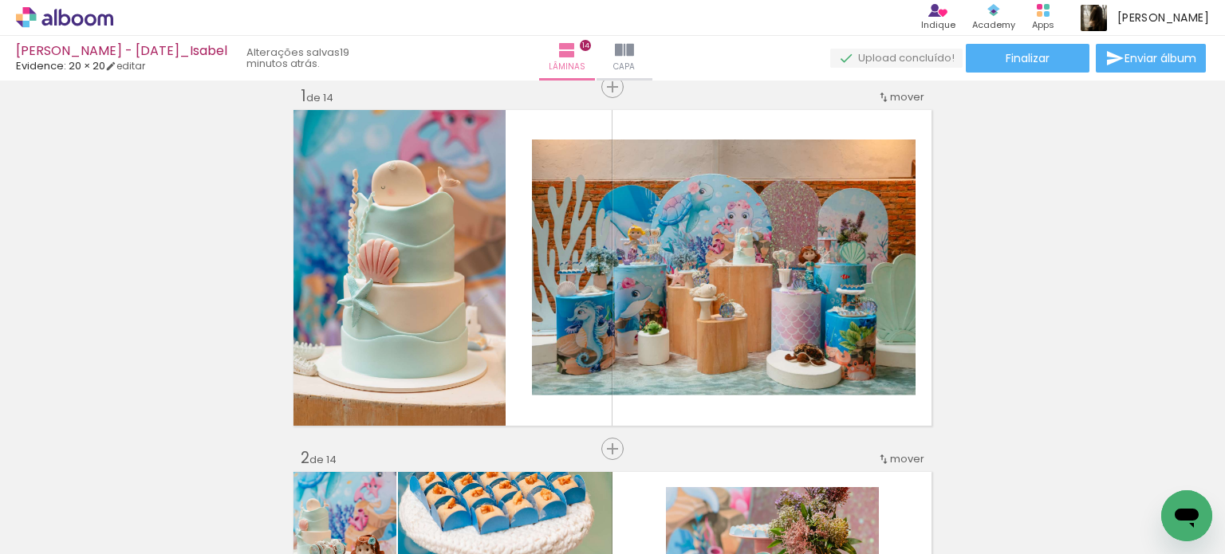
scroll to position [80, 0]
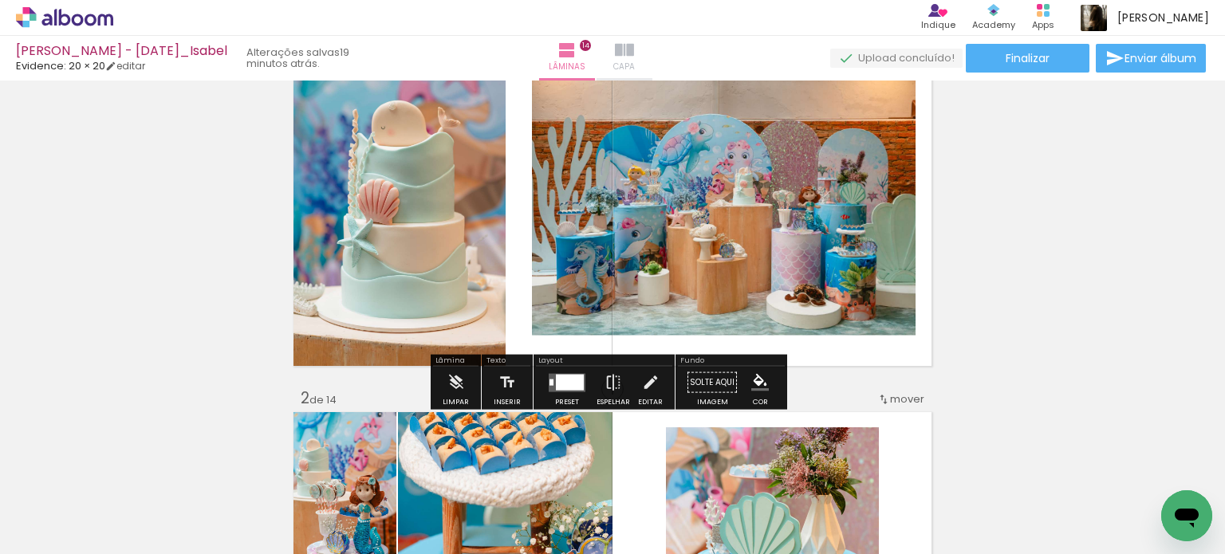
click at [652, 64] on paper-button "Capa" at bounding box center [624, 58] width 56 height 45
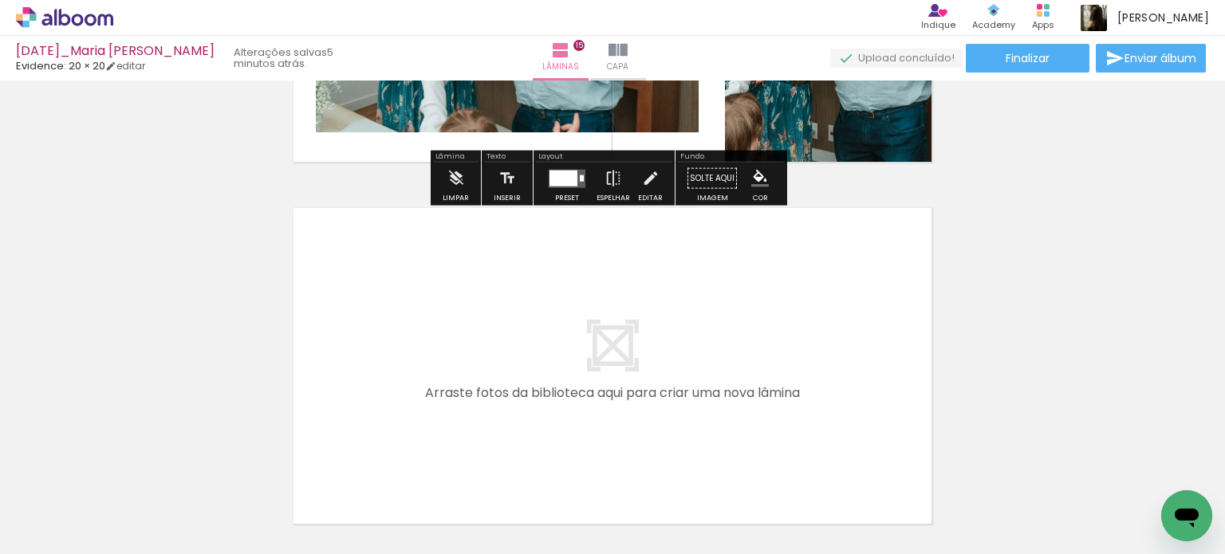
scroll to position [5479, 0]
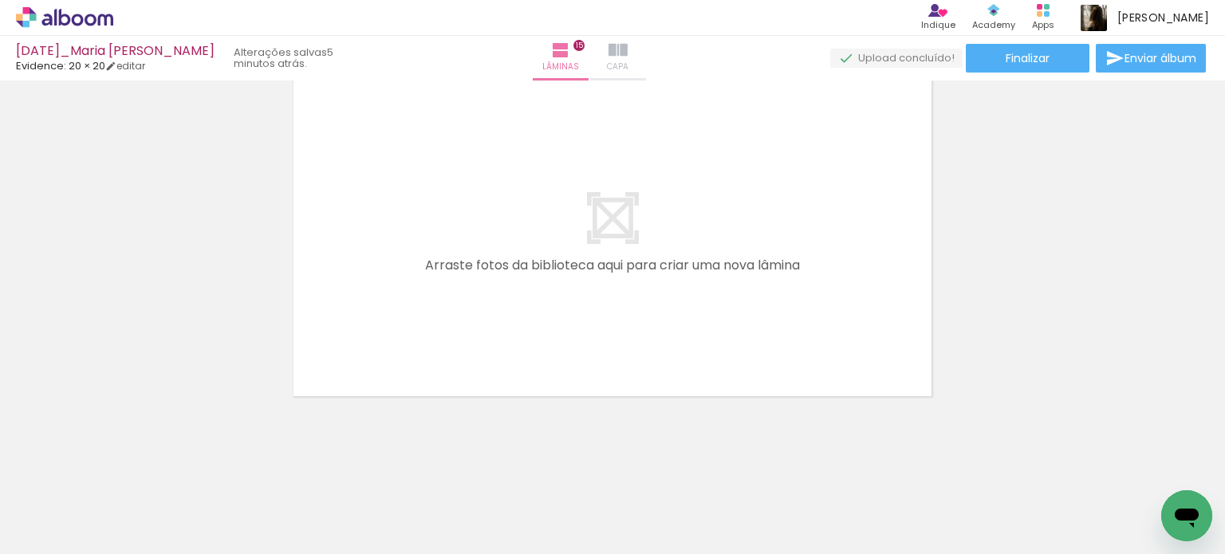
click at [628, 61] on span "Capa" at bounding box center [618, 67] width 22 height 14
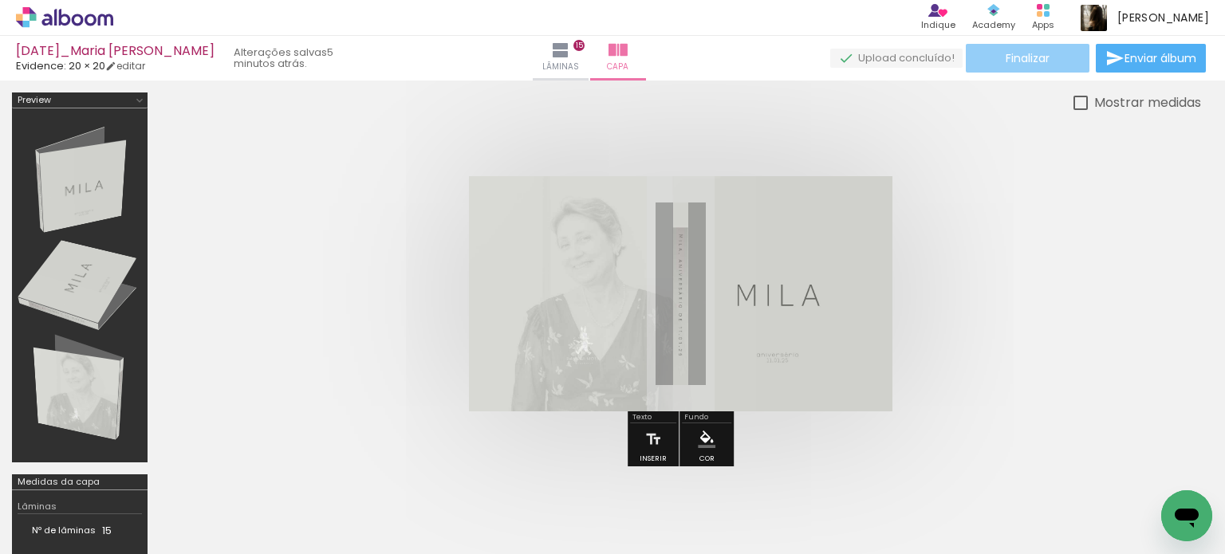
click at [1038, 53] on span "Finalizar" at bounding box center [1027, 58] width 44 height 11
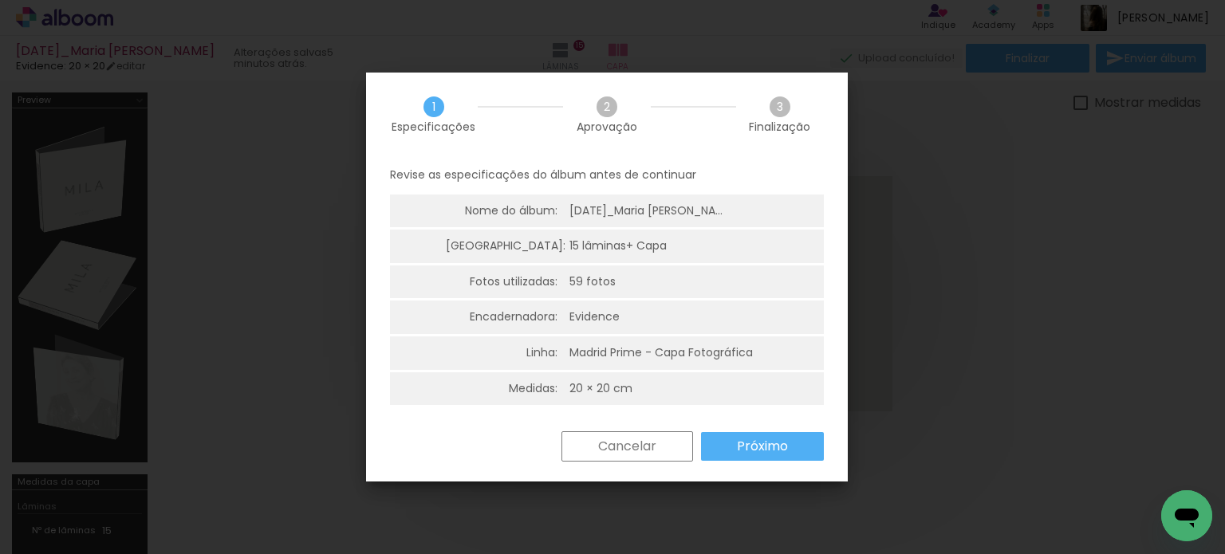
click at [0, 0] on slot "Próximo" at bounding box center [0, 0] width 0 height 0
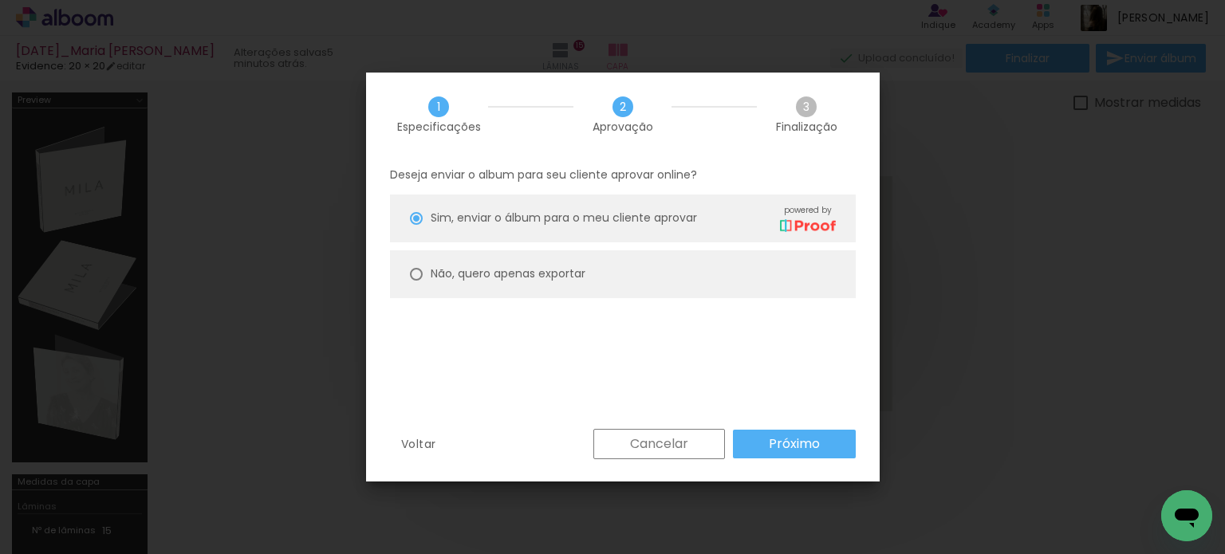
click at [0, 0] on slot "Não, quero apenas exportar" at bounding box center [0, 0] width 0 height 0
type paper-radio-button "on"
click at [0, 0] on slot "Próximo" at bounding box center [0, 0] width 0 height 0
type input "Alta, 300 DPI"
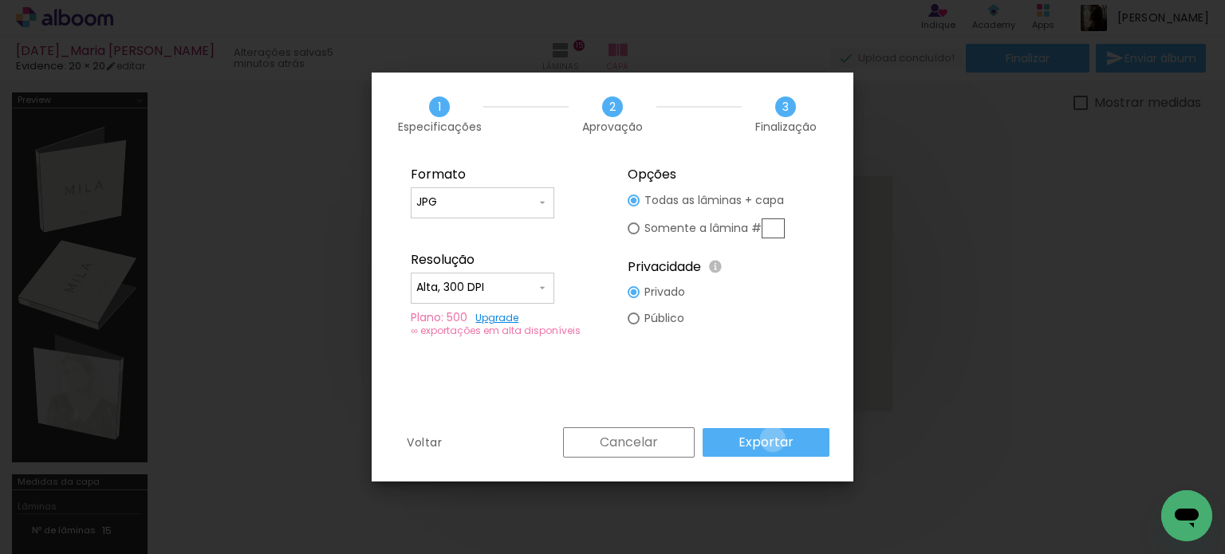
click at [0, 0] on slot "Exportar" at bounding box center [0, 0] width 0 height 0
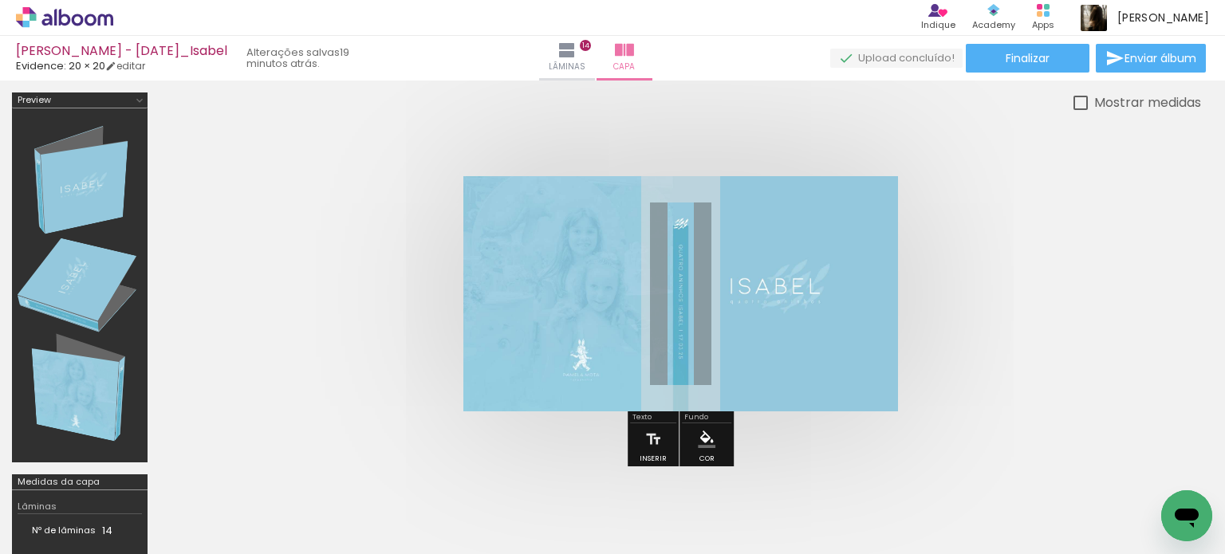
scroll to position [80, 0]
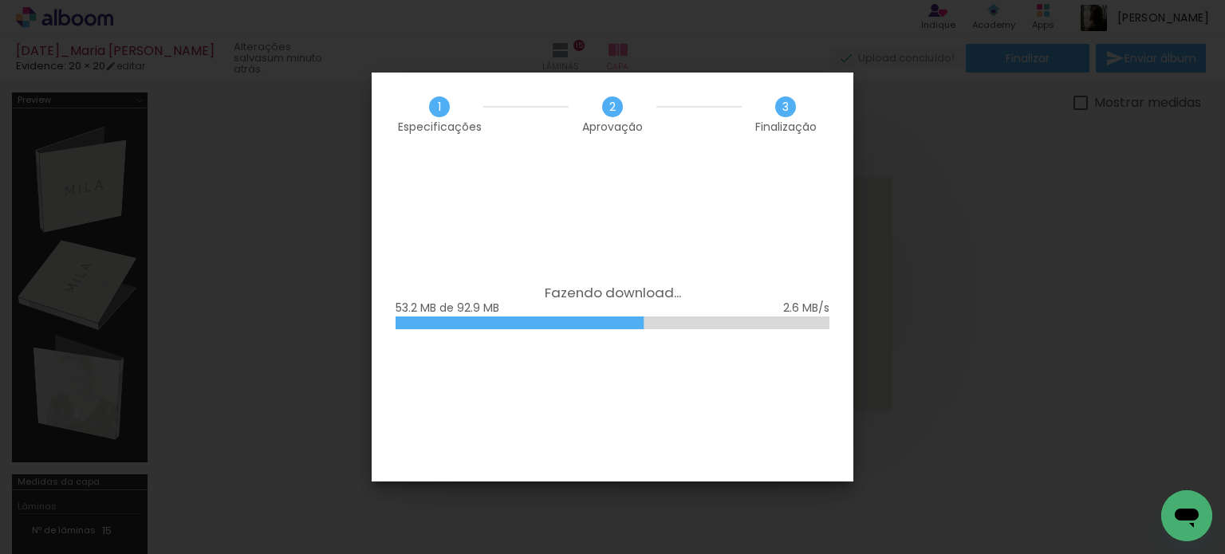
scroll to position [0, 4625]
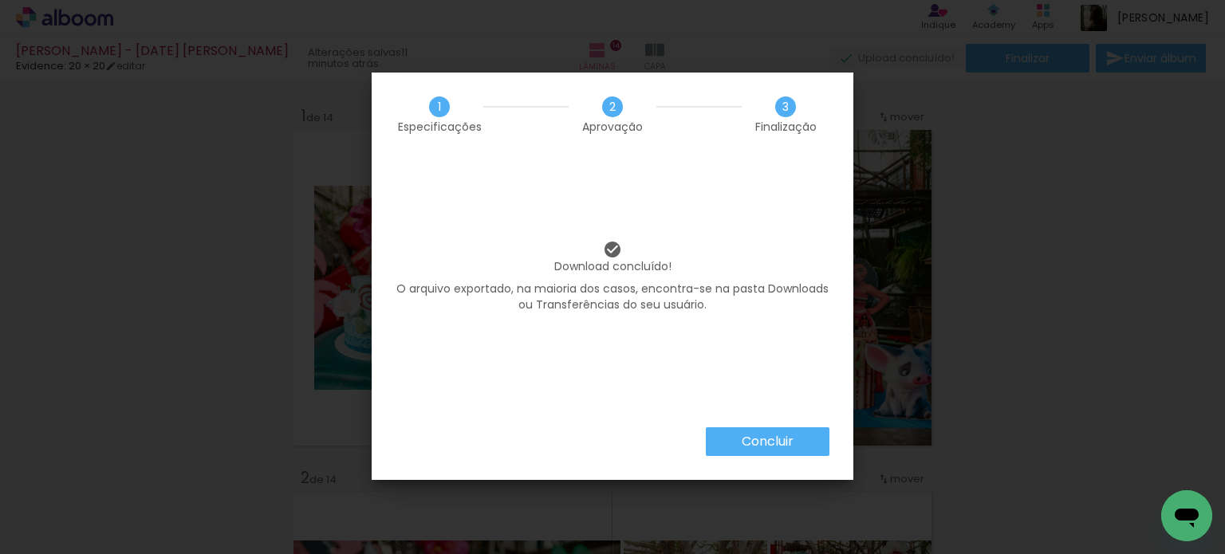
click at [0, 0] on slot "Concluir" at bounding box center [0, 0] width 0 height 0
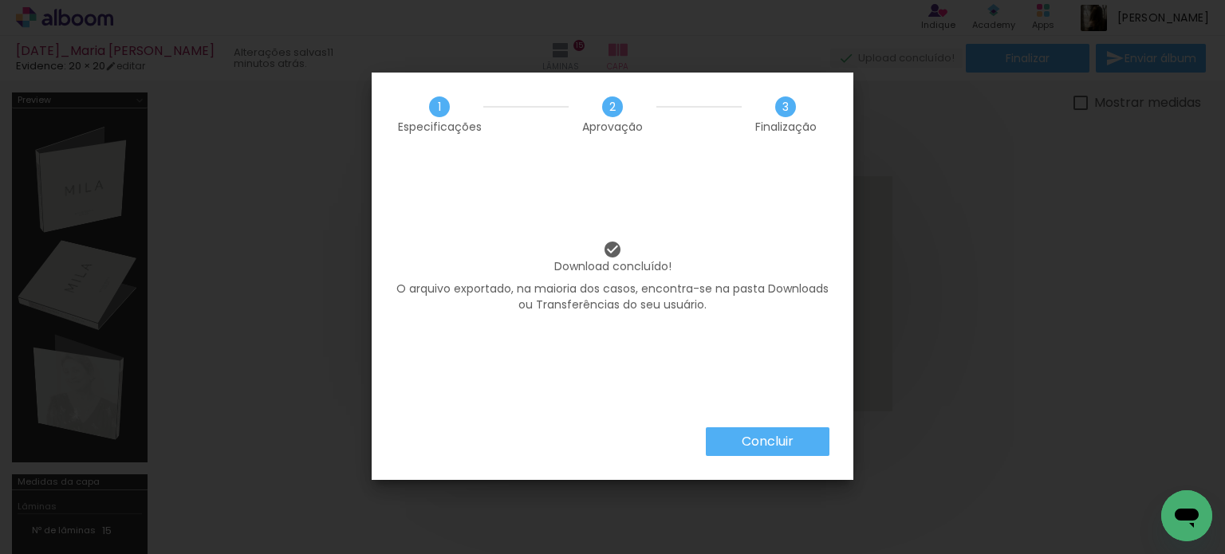
scroll to position [0, 4625]
click at [0, 0] on slot "Concluir" at bounding box center [0, 0] width 0 height 0
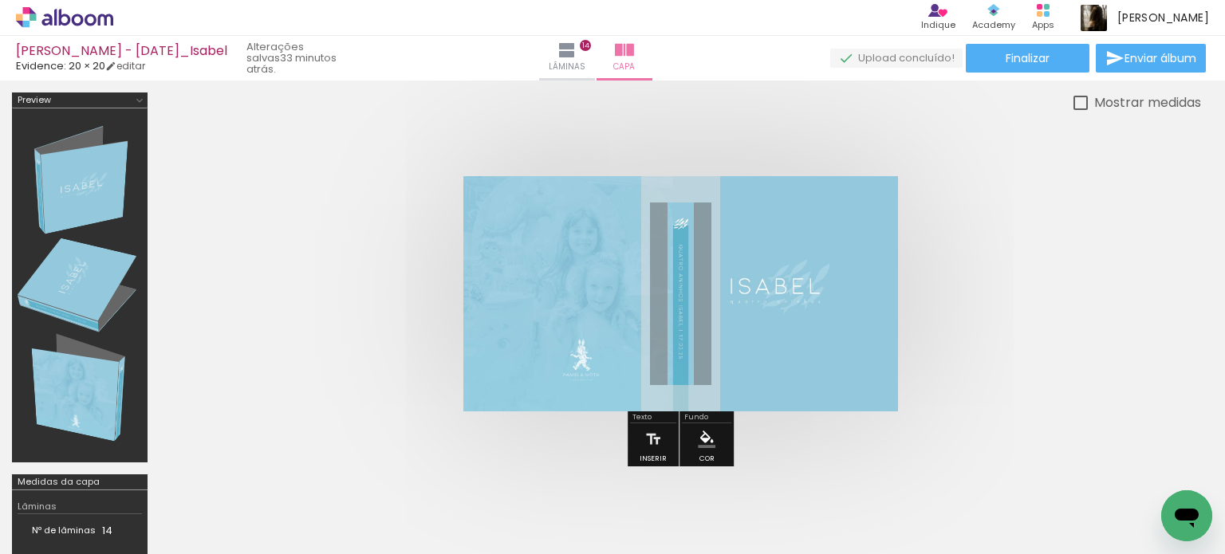
scroll to position [80, 0]
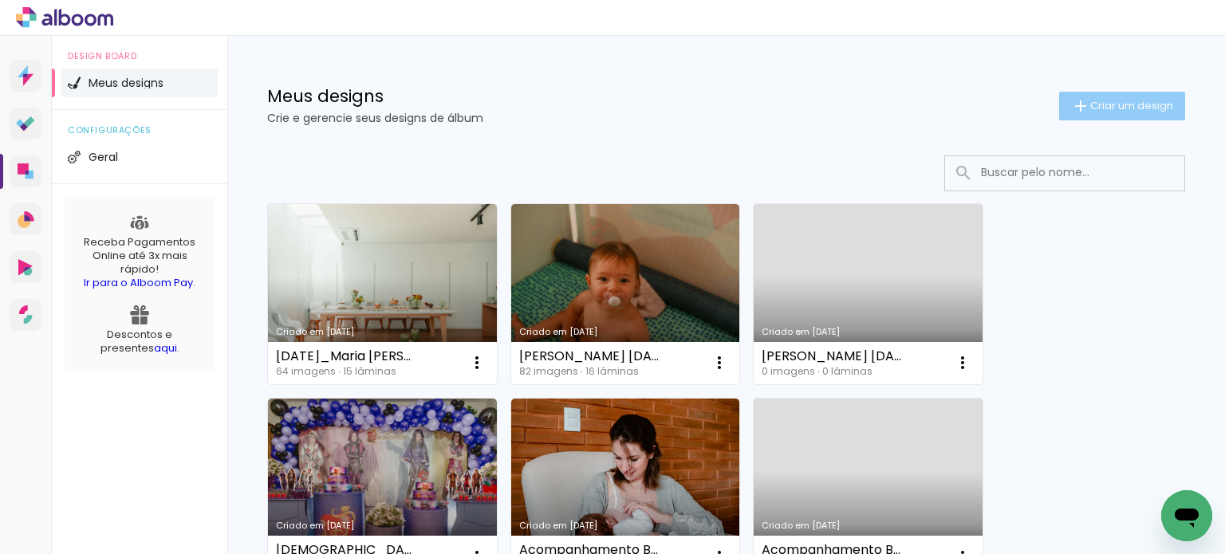
click at [1142, 97] on paper-button "Criar um design" at bounding box center [1122, 106] width 126 height 29
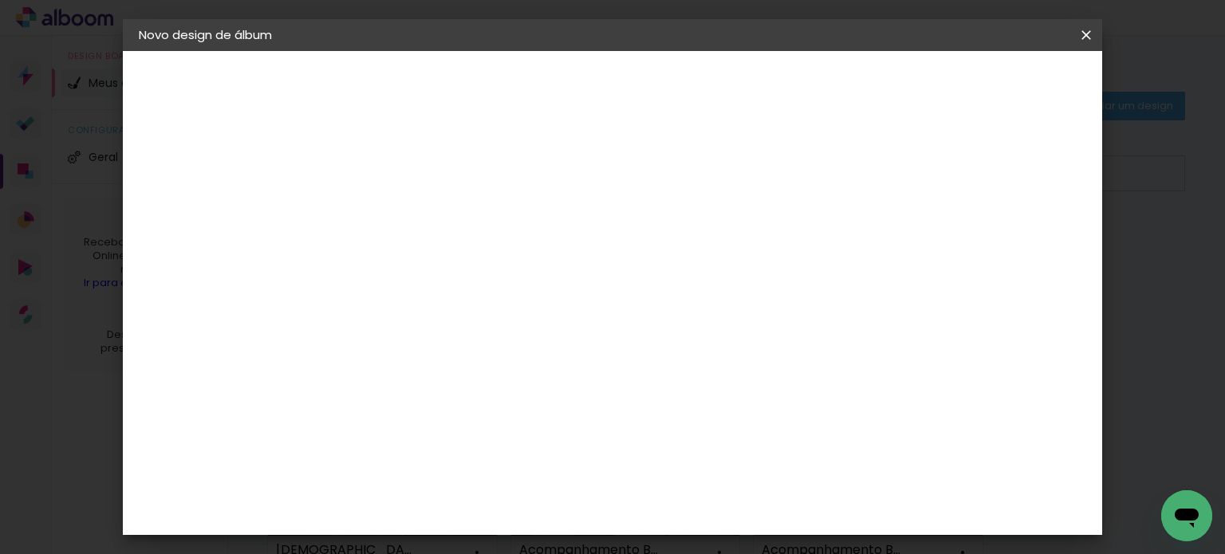
click at [399, 207] on input at bounding box center [399, 214] width 0 height 25
type input "[PERSON_NAME][DATE]"
type paper-input "[PERSON_NAME][DATE]"
click at [0, 0] on header "Informações Dê um título ao seu álbum. Avançar" at bounding box center [0, 0] width 0 height 0
click at [0, 0] on slot "Avançar" at bounding box center [0, 0] width 0 height 0
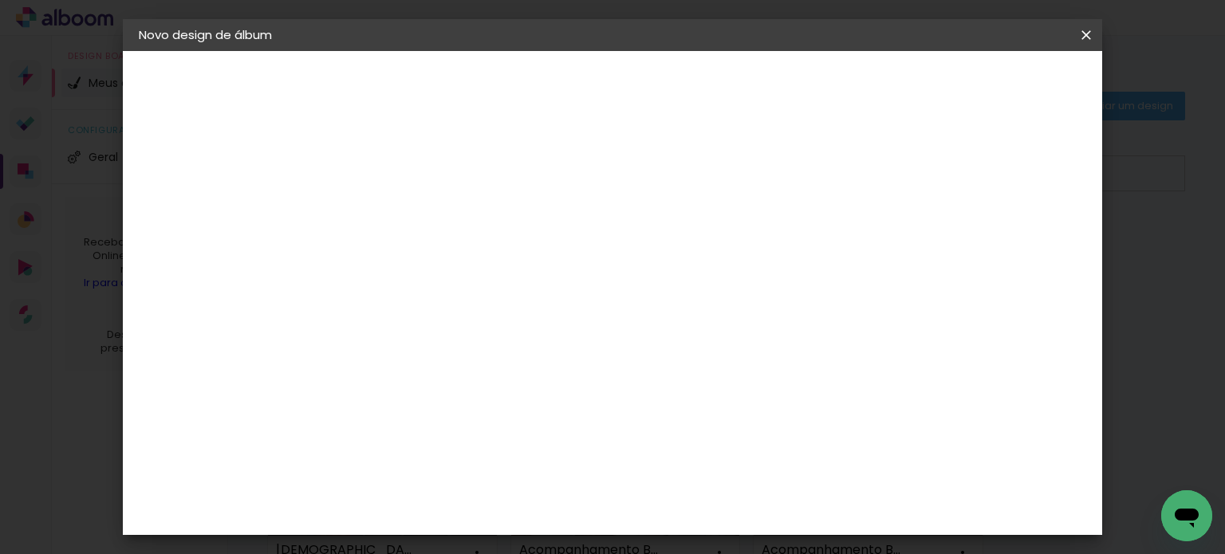
click at [470, 299] on input at bounding box center [440, 303] width 161 height 20
type input "evide"
type paper-input "evide"
click at [456, 350] on paper-item "Evidence" at bounding box center [424, 360] width 140 height 35
click at [0, 0] on slot "Avançar" at bounding box center [0, 0] width 0 height 0
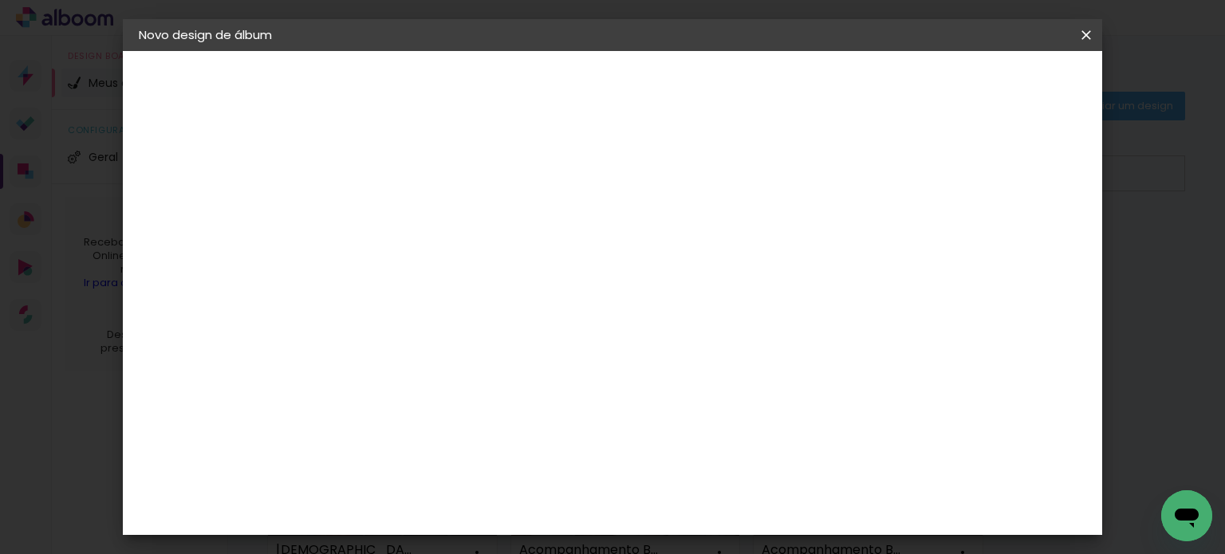
click at [462, 266] on input "text" at bounding box center [430, 278] width 62 height 25
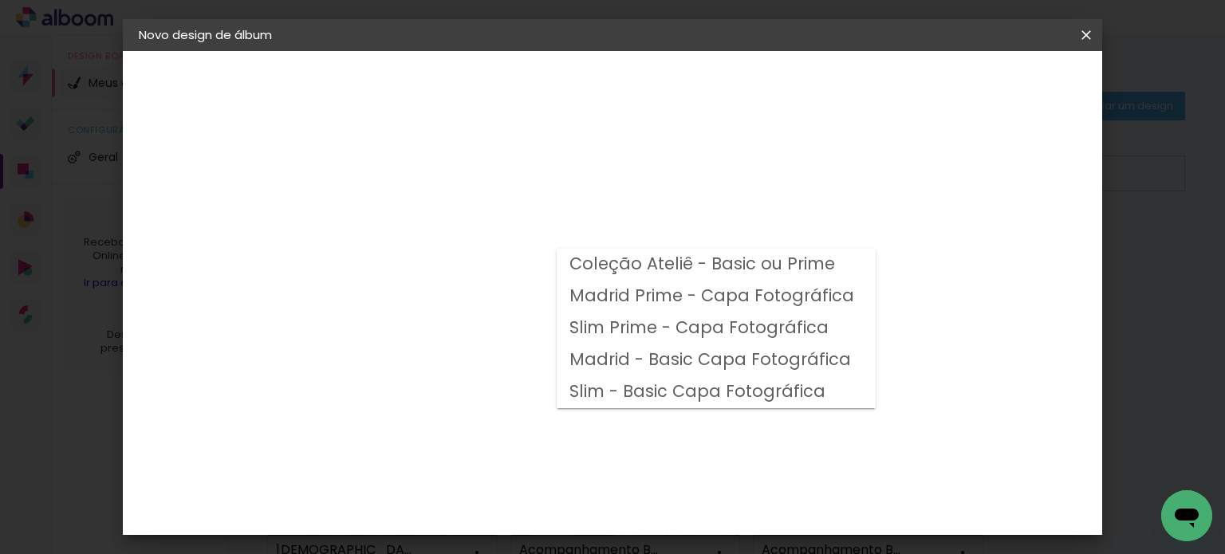
click at [0, 0] on slot "Madrid Prime - Capa Fotográfica" at bounding box center [0, 0] width 0 height 0
type input "Madrid Prime - Capa Fotográfica"
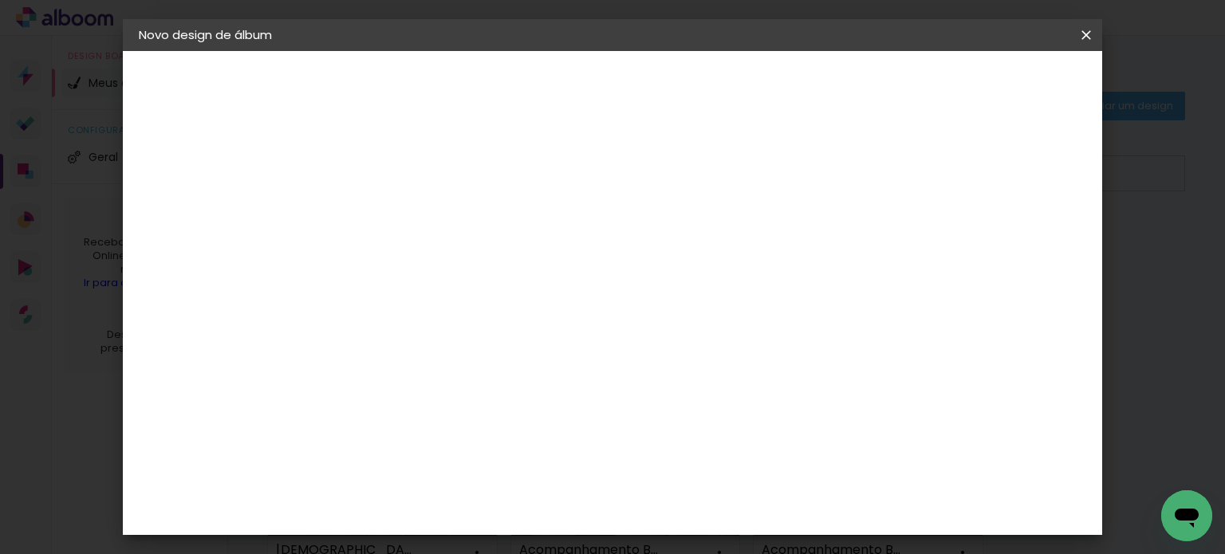
scroll to position [319, 0]
click at [659, 76] on paper-button "Avançar" at bounding box center [620, 84] width 78 height 27
click at [690, 175] on div at bounding box center [682, 172] width 14 height 14
type paper-checkbox "on"
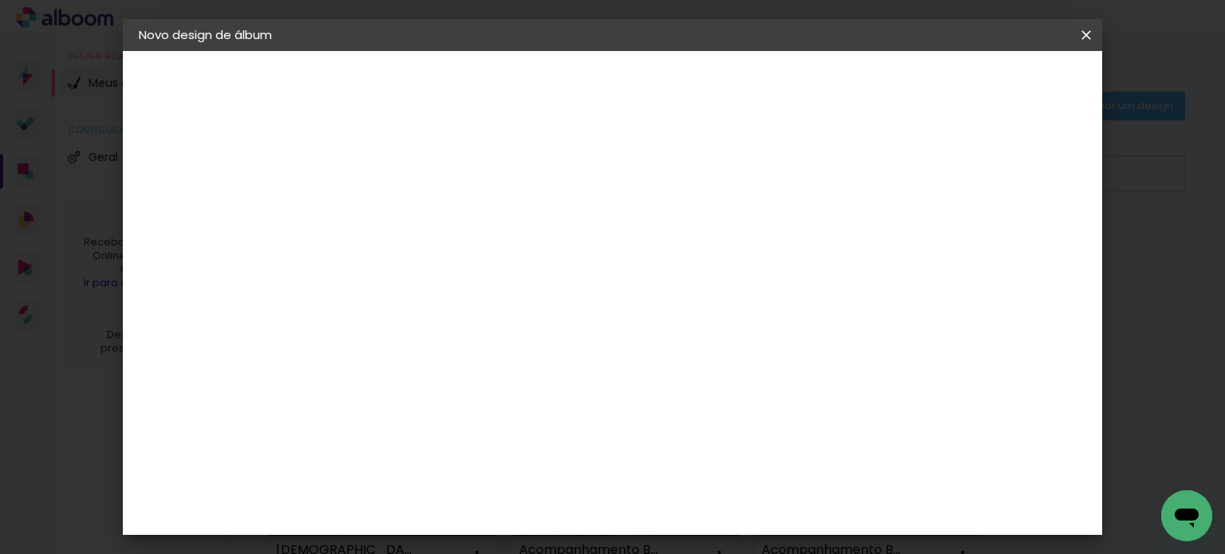
click at [780, 82] on span "Iniciar design" at bounding box center [743, 84] width 73 height 11
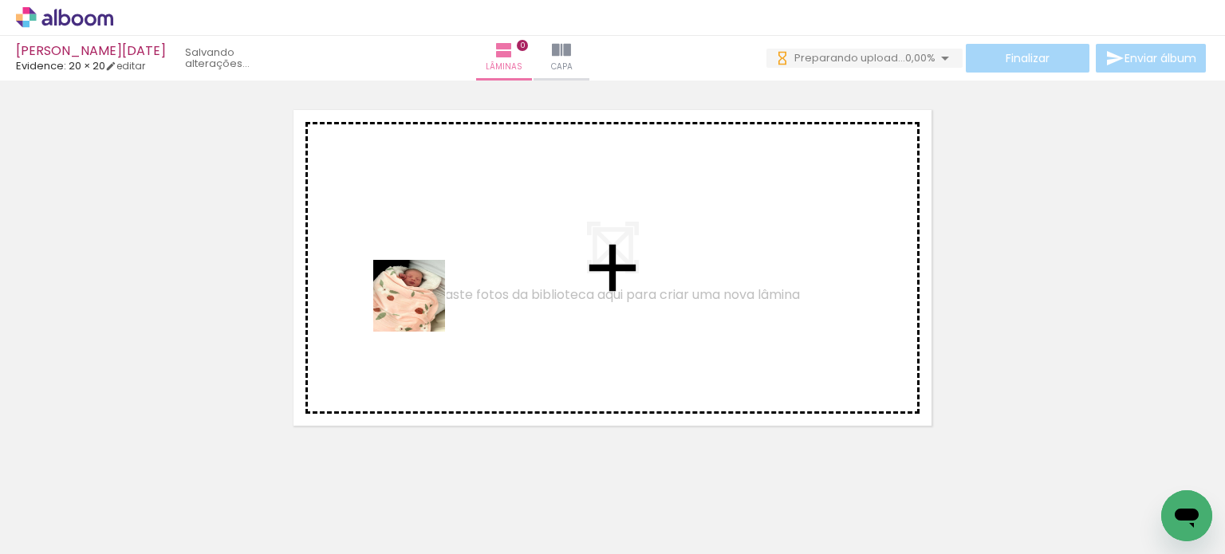
drag, startPoint x: 163, startPoint y: 508, endPoint x: 439, endPoint y: 295, distance: 347.8
click at [439, 295] on quentale-workspace at bounding box center [612, 277] width 1225 height 554
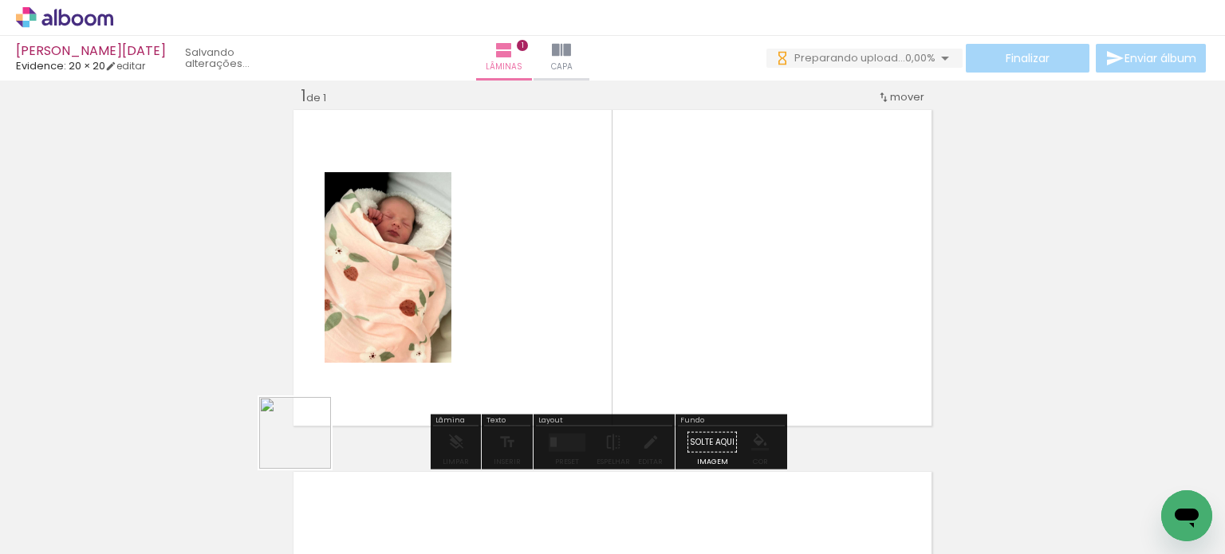
drag, startPoint x: 258, startPoint y: 497, endPoint x: 632, endPoint y: 277, distance: 433.9
click at [632, 277] on quentale-workspace at bounding box center [612, 277] width 1225 height 554
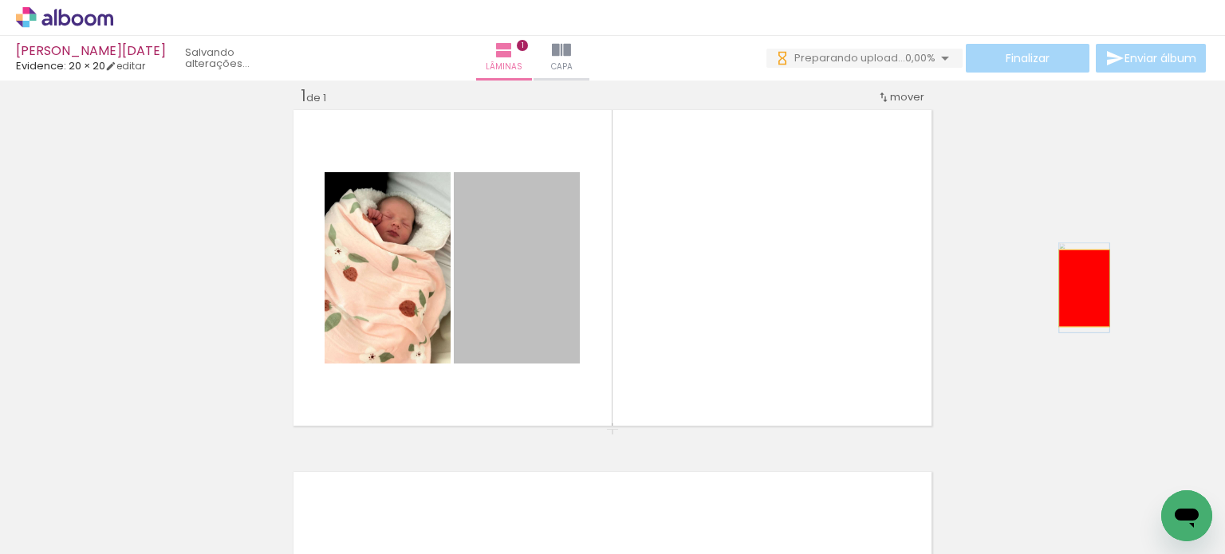
drag, startPoint x: 533, startPoint y: 296, endPoint x: 1078, endPoint y: 288, distance: 544.7
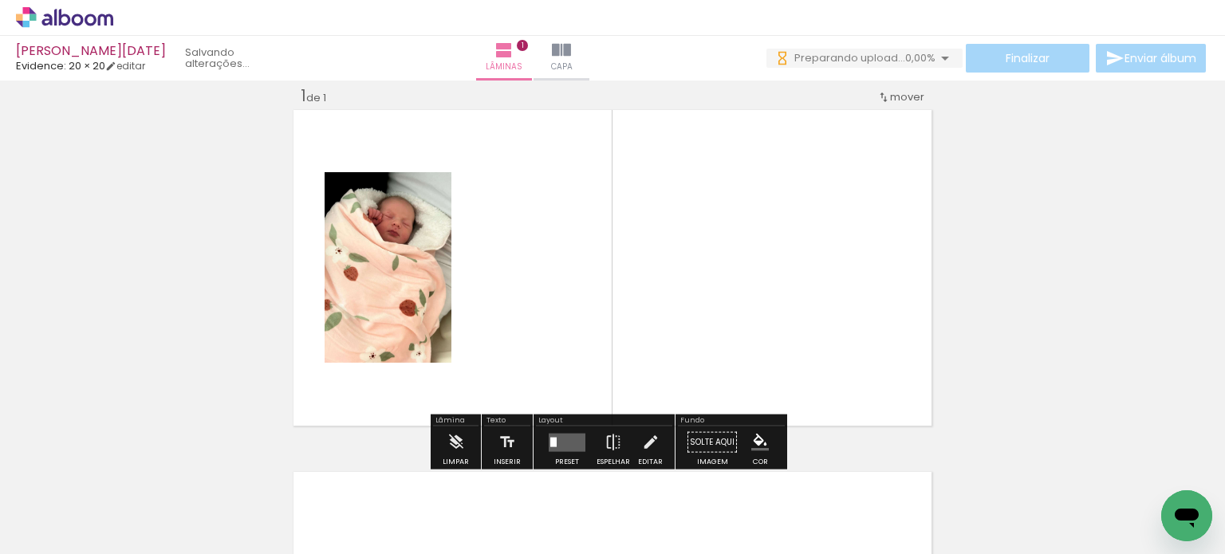
drag, startPoint x: 872, startPoint y: 520, endPoint x: 765, endPoint y: 330, distance: 218.2
click at [765, 331] on quentale-workspace at bounding box center [612, 277] width 1225 height 554
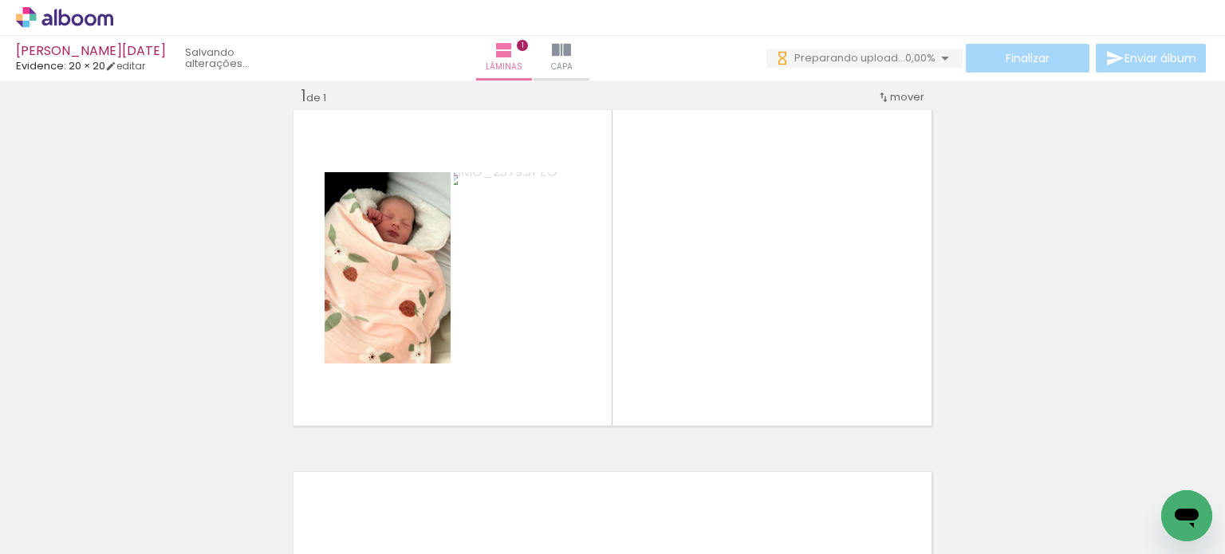
drag, startPoint x: 734, startPoint y: 498, endPoint x: 765, endPoint y: 427, distance: 77.8
click at [759, 331] on quentale-workspace at bounding box center [612, 277] width 1225 height 554
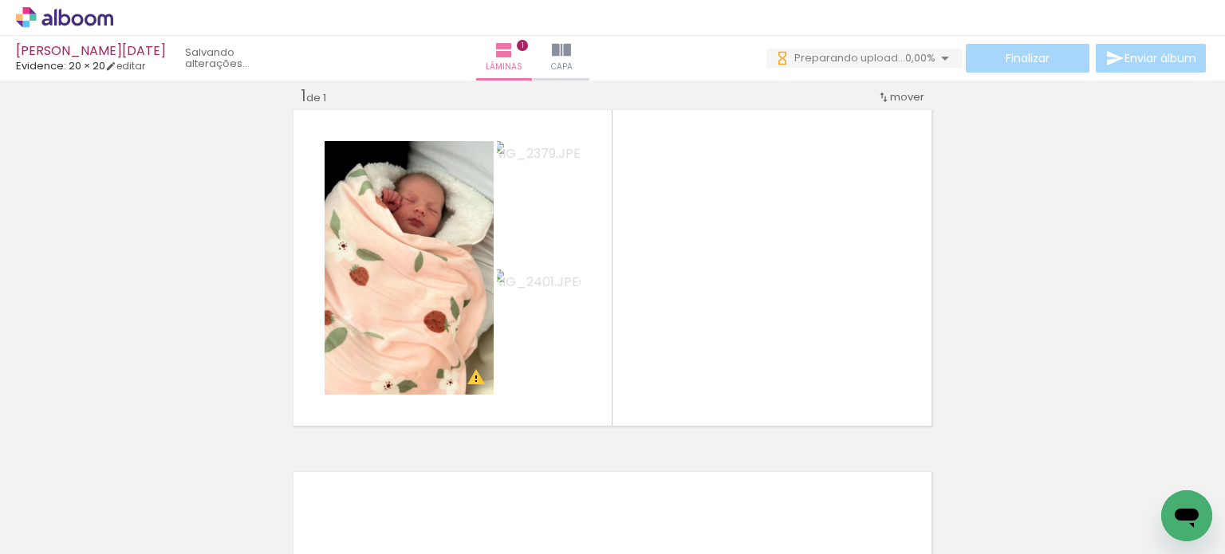
scroll to position [0, 333]
